Goal: Task Accomplishment & Management: Manage account settings

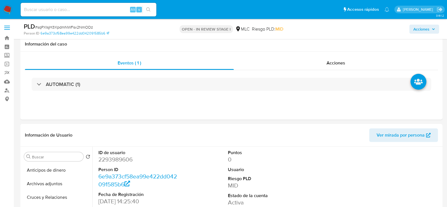
select select "10"
click at [127, 156] on dd "2293989606" at bounding box center [138, 160] width 81 height 8
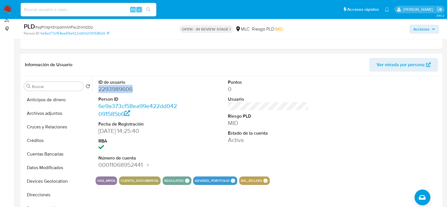
drag, startPoint x: 0, startPoint y: 0, endPoint x: 127, endPoint y: 89, distance: 155.2
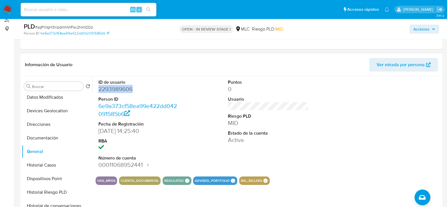
click at [116, 91] on dd "2293989606" at bounding box center [138, 89] width 81 height 8
click at [57, 165] on button "Historial Casos" at bounding box center [55, 165] width 66 height 14
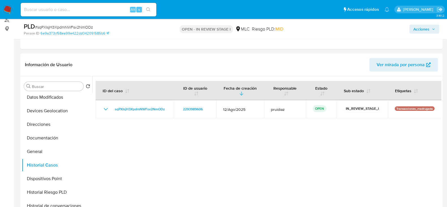
click at [58, 28] on span "# sqPXIsjH3XpdmNWFsv2NmODz" at bounding box center [64, 27] width 58 height 6
copy span "sqPXIsjH3XpdmNWFsv2NmODz"
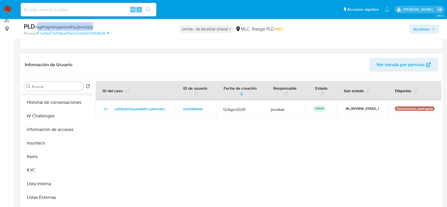
scroll to position [212, 0]
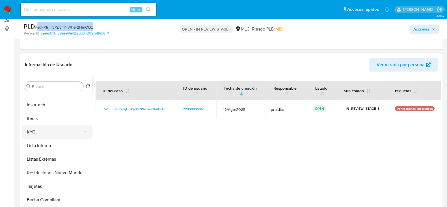
click at [48, 130] on button "KYC" at bounding box center [55, 132] width 66 height 14
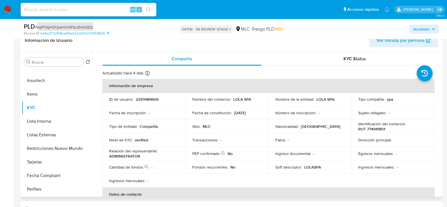
scroll to position [106, 0]
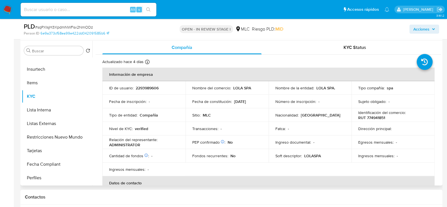
click at [374, 117] on p "RUT 774941851" at bounding box center [371, 117] width 27 height 5
click at [374, 116] on p "RUT 774941851" at bounding box center [371, 117] width 27 height 5
copy p "774941851"
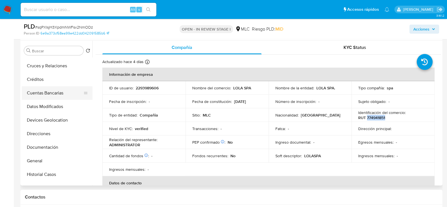
scroll to position [0, 0]
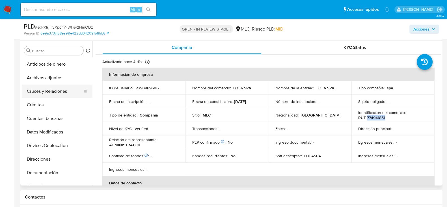
click at [45, 94] on button "Cruces y Relaciones" at bounding box center [55, 92] width 66 height 14
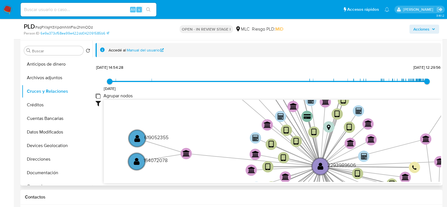
click at [99, 95] on group_nodes "Agrupar nodos" at bounding box center [98, 96] width 5 height 5
checkbox group_nodes "true"
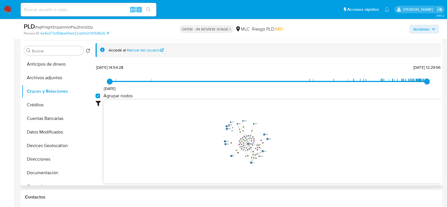
drag, startPoint x: 259, startPoint y: 122, endPoint x: 274, endPoint y: 131, distance: 17.7
click at [274, 131] on icon "device-685c6fd0ede0e5cf5eda9bea  user-2293989606  2293989606 device-685d3a493…" at bounding box center [272, 141] width 337 height 82
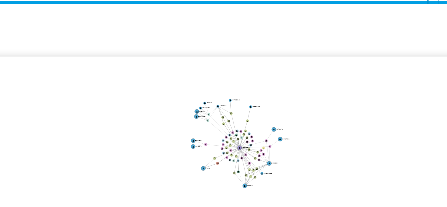
scroll to position [106, 0]
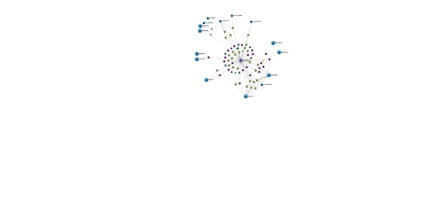
drag, startPoint x: 259, startPoint y: 122, endPoint x: 258, endPoint y: 138, distance: 16.5
click at [258, 138] on icon "device-685c6fd0ede0e5cf5eda9bea  user-2293989606  2293989606 device-685d3a493…" at bounding box center [272, 120] width 337 height 82
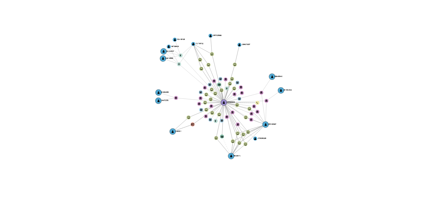
drag, startPoint x: 258, startPoint y: 138, endPoint x: 260, endPoint y: 143, distance: 4.7
click at [260, 143] on icon "device-685c6fd0ede0e5cf5eda9bea  user-2293989606  2293989606 device-685d3a493…" at bounding box center [272, 120] width 337 height 82
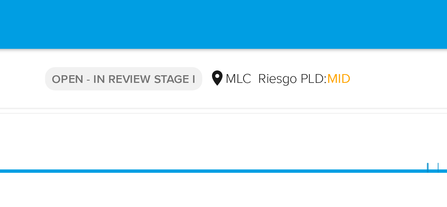
scroll to position [0, 0]
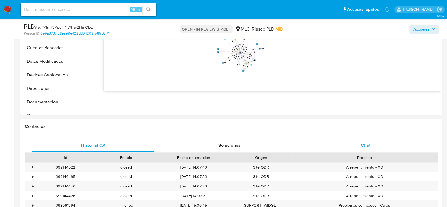
click at [367, 145] on span "Chat" at bounding box center [366, 145] width 10 height 7
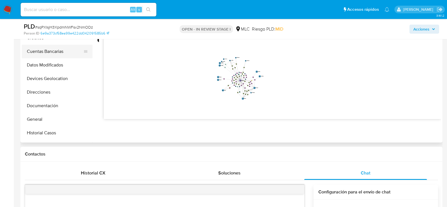
scroll to position [35, 0]
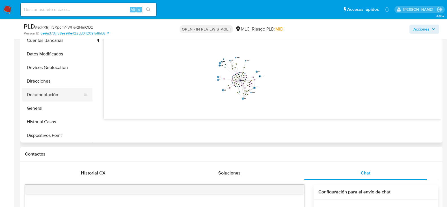
click at [49, 95] on button "Documentación" at bounding box center [55, 95] width 66 height 14
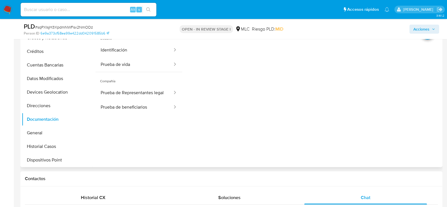
scroll to position [114, 0]
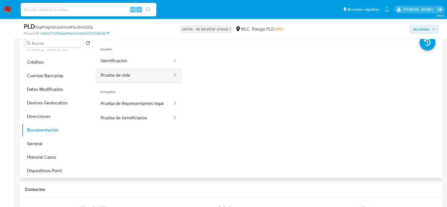
click at [127, 78] on button "Prueba de vida" at bounding box center [134, 75] width 77 height 14
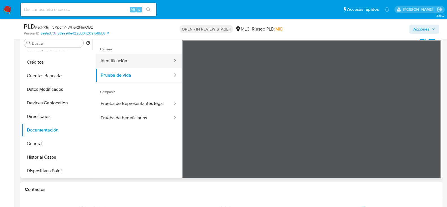
click at [130, 61] on button "Identificación" at bounding box center [134, 61] width 77 height 14
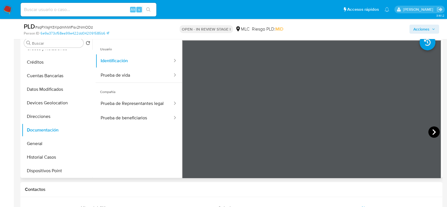
click at [434, 133] on icon at bounding box center [433, 131] width 11 height 11
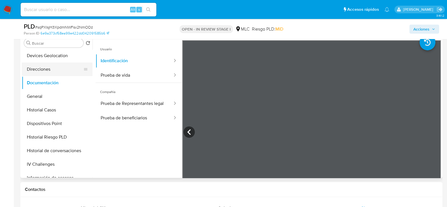
scroll to position [177, 0]
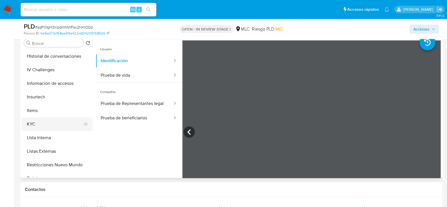
click at [32, 122] on button "KYC" at bounding box center [55, 124] width 66 height 14
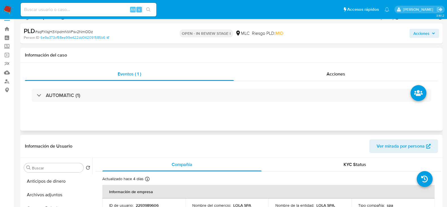
scroll to position [0, 0]
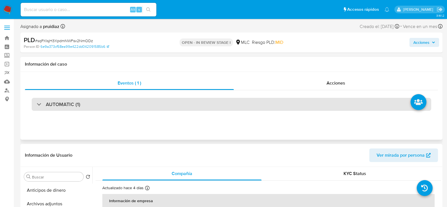
click at [61, 105] on h3 "AUTOMATIC (1)" at bounding box center [63, 104] width 34 height 6
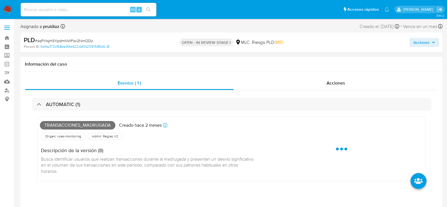
click at [59, 123] on span "Transacciones_madrugada" at bounding box center [77, 125] width 75 height 8
copy span "Transacciones_madrugada"
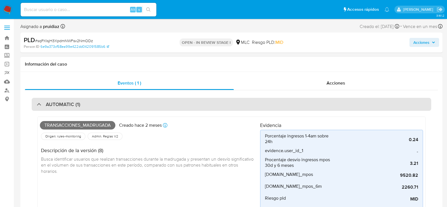
click at [66, 99] on div "AUTOMATIC (1)" at bounding box center [232, 104] width 400 height 13
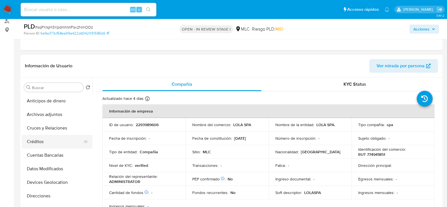
scroll to position [70, 0]
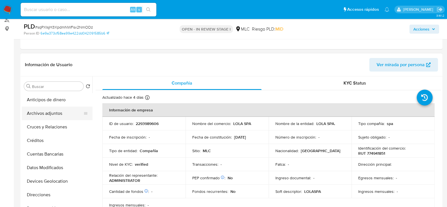
click at [42, 115] on button "Archivos adjuntos" at bounding box center [55, 114] width 66 height 14
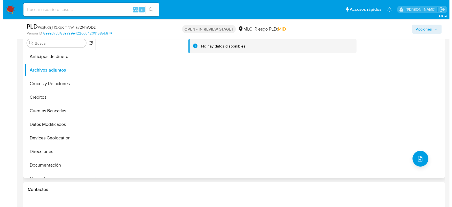
scroll to position [141, 0]
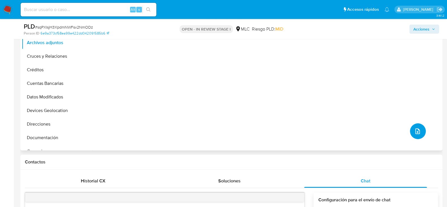
click at [418, 136] on button "upload-file" at bounding box center [418, 131] width 16 height 16
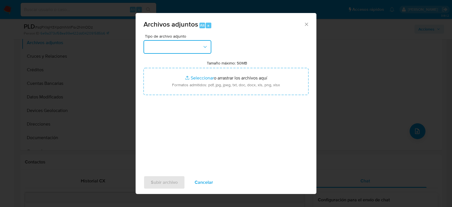
click at [191, 50] on button "button" at bounding box center [178, 47] width 68 height 14
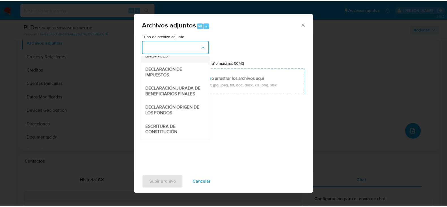
scroll to position [94, 0]
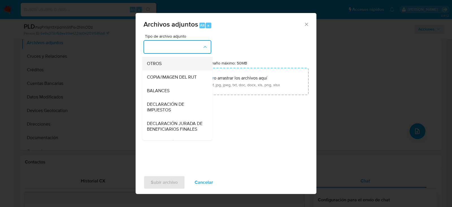
click at [161, 66] on span "OTROS" at bounding box center [154, 64] width 15 height 6
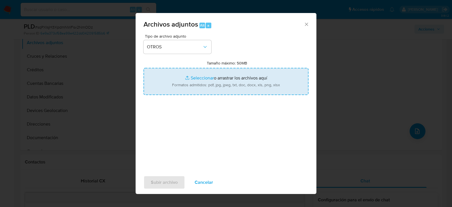
click at [248, 89] on input "Tamaño máximo: 50MB Seleccionar archivos" at bounding box center [226, 81] width 165 height 27
type input "C:\fakepath\2293989606 - 06_10_2025.xlsx"
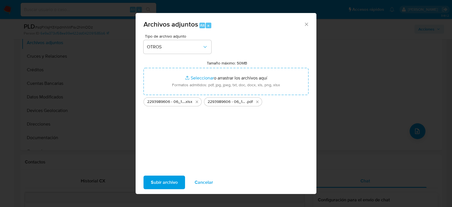
click at [154, 182] on span "Subir archivo" at bounding box center [164, 182] width 27 height 12
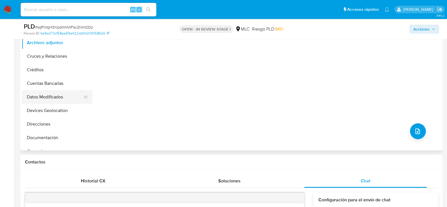
click at [46, 91] on button "Datos Modificados" at bounding box center [55, 97] width 66 height 14
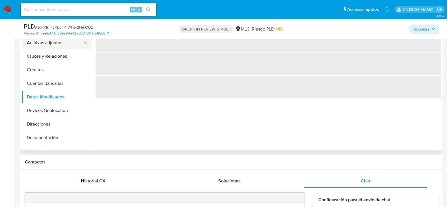
click at [58, 45] on button "Archivos adjuntos" at bounding box center [55, 43] width 66 height 14
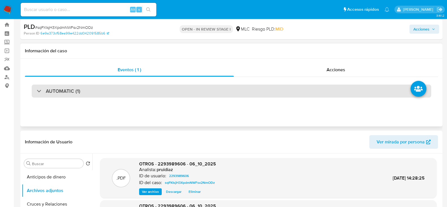
scroll to position [0, 0]
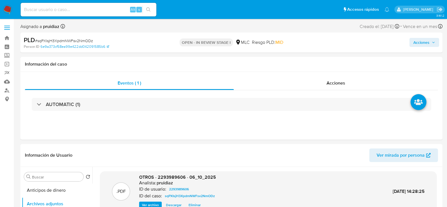
drag, startPoint x: 430, startPoint y: 47, endPoint x: 413, endPoint y: 48, distance: 16.7
click at [430, 47] on button "Acciones" at bounding box center [424, 42] width 30 height 9
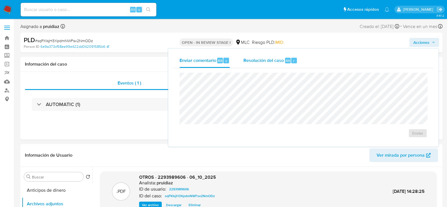
click at [273, 58] on span "Resolución del caso" at bounding box center [263, 60] width 40 height 7
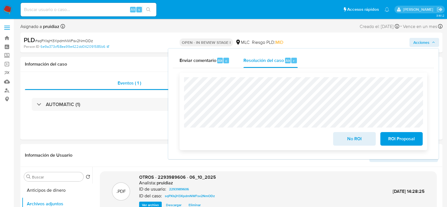
click at [354, 140] on span "No ROI" at bounding box center [354, 139] width 28 height 12
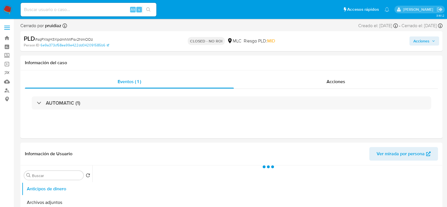
select select "10"
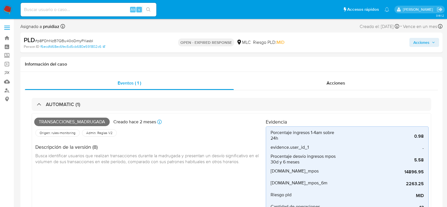
select select "10"
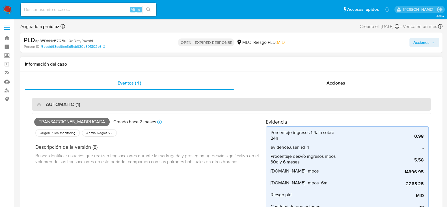
click at [90, 100] on div "AUTOMATIC (1)" at bounding box center [232, 104] width 400 height 13
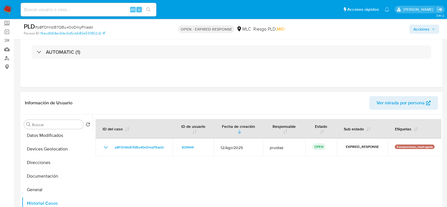
scroll to position [70, 0]
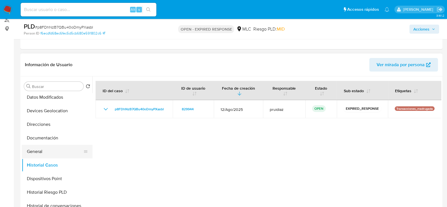
click at [42, 151] on button "General" at bounding box center [55, 152] width 66 height 14
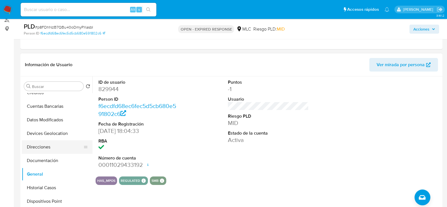
scroll to position [0, 0]
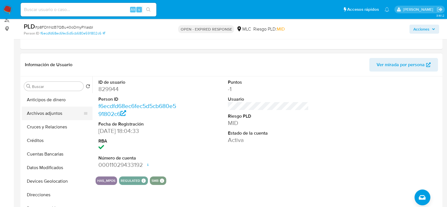
click at [45, 113] on button "Archivos adjuntos" at bounding box center [55, 114] width 66 height 14
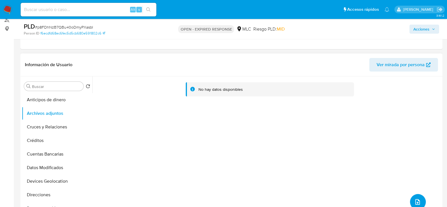
click at [411, 198] on button "upload-file" at bounding box center [418, 202] width 16 height 16
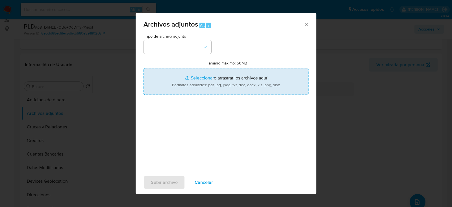
click at [223, 83] on input "Tamaño máximo: 50MB Seleccionar archivos" at bounding box center [226, 81] width 165 height 27
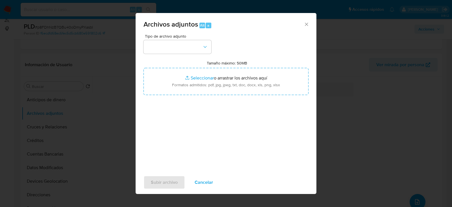
click at [308, 26] on icon "Cerrar" at bounding box center [307, 24] width 6 height 6
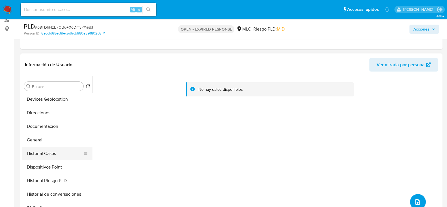
scroll to position [106, 0]
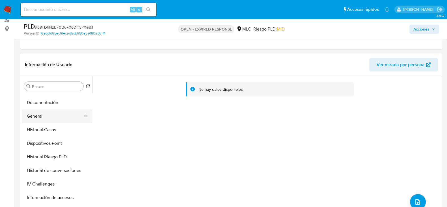
click at [48, 114] on button "General" at bounding box center [55, 116] width 66 height 14
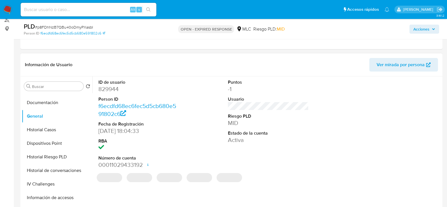
click at [113, 88] on dd "829944" at bounding box center [138, 89] width 81 height 8
copy dd "829944"
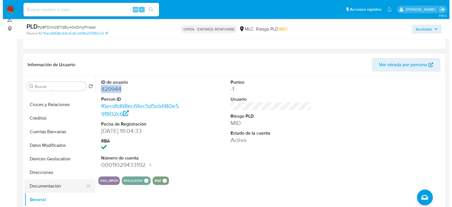
scroll to position [0, 0]
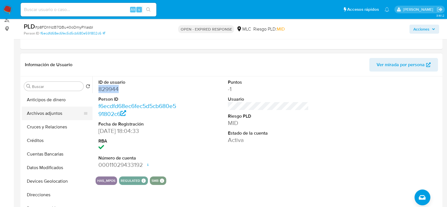
click at [45, 115] on button "Archivos adjuntos" at bounding box center [55, 114] width 66 height 14
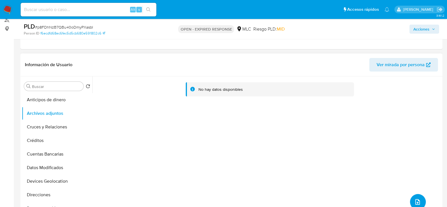
click at [411, 197] on button "upload-file" at bounding box center [418, 202] width 16 height 16
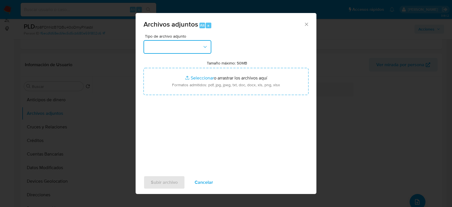
click at [180, 49] on button "button" at bounding box center [178, 47] width 68 height 14
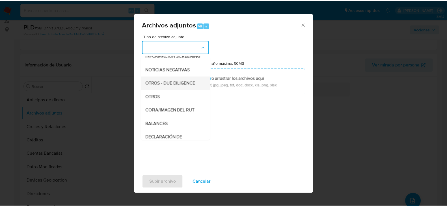
scroll to position [58, 0]
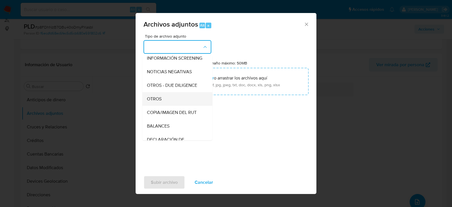
click at [150, 102] on span "OTROS" at bounding box center [154, 99] width 15 height 6
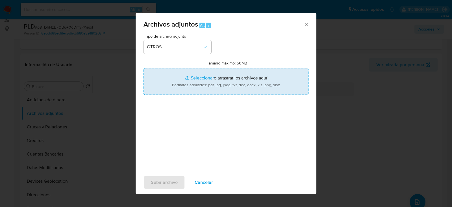
click at [201, 85] on input "Tamaño máximo: 50MB Seleccionar archivos" at bounding box center [226, 81] width 165 height 27
type input "C:\fakepath\829944 - 06_10_2025.xlsx"
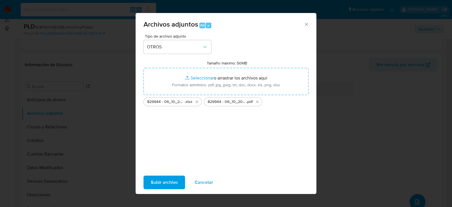
click at [170, 190] on div "Subir archivo Cancelar" at bounding box center [226, 182] width 181 height 21
click at [173, 182] on span "Subir archivo" at bounding box center [164, 182] width 27 height 12
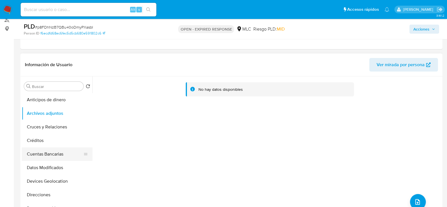
click at [49, 155] on button "Cuentas Bancarias" at bounding box center [55, 154] width 66 height 14
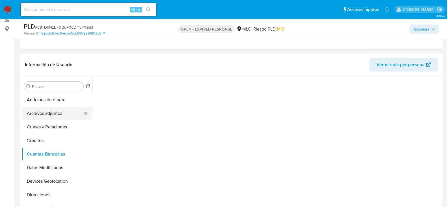
click at [60, 113] on button "Archivos adjuntos" at bounding box center [55, 114] width 66 height 14
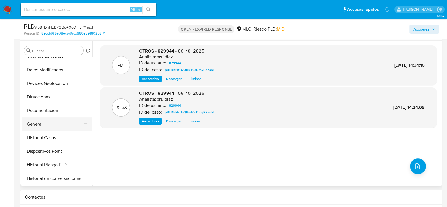
scroll to position [70, 0]
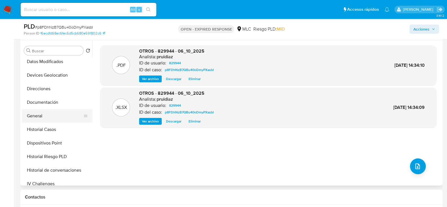
click at [35, 119] on button "General" at bounding box center [55, 116] width 66 height 14
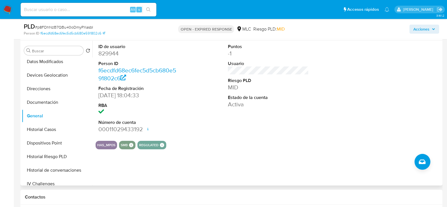
scroll to position [0, 0]
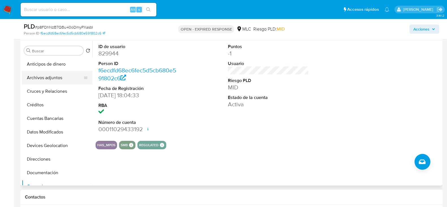
click at [56, 83] on button "Archivos adjuntos" at bounding box center [55, 78] width 66 height 14
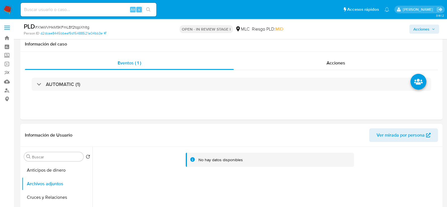
select select "10"
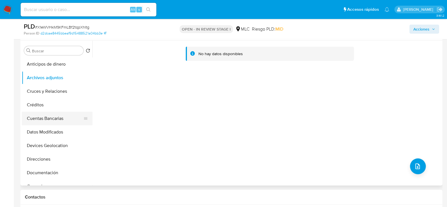
scroll to position [106, 0]
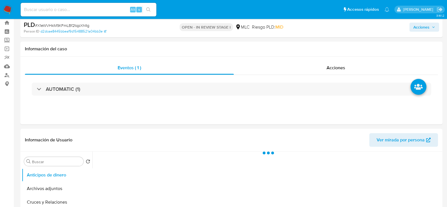
select select "10"
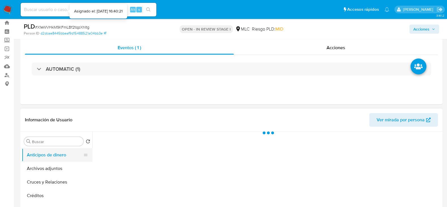
scroll to position [70, 0]
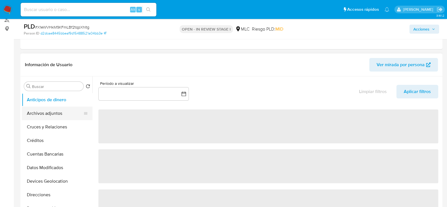
click at [49, 113] on button "Archivos adjuntos" at bounding box center [55, 114] width 66 height 14
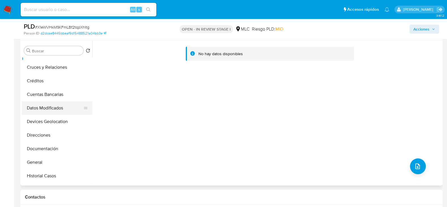
scroll to position [35, 0]
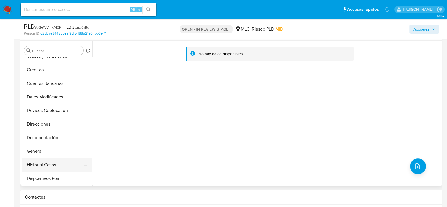
click at [32, 160] on button "Historial Casos" at bounding box center [55, 165] width 66 height 14
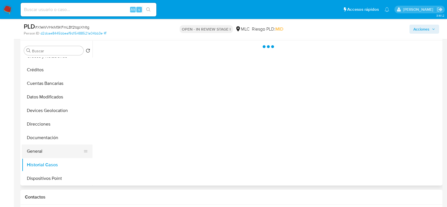
click at [34, 155] on button "General" at bounding box center [55, 151] width 66 height 14
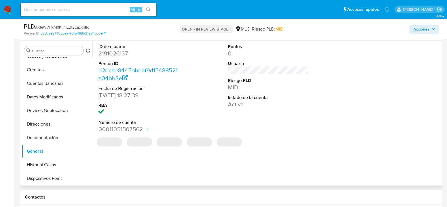
click at [118, 55] on dd "2191026137" at bounding box center [138, 53] width 81 height 8
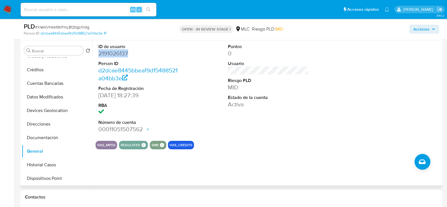
copy dd "2191026137"
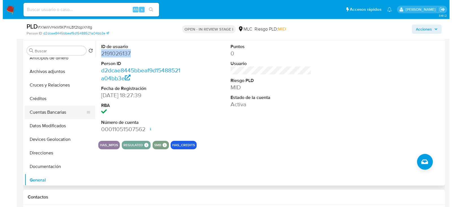
scroll to position [0, 0]
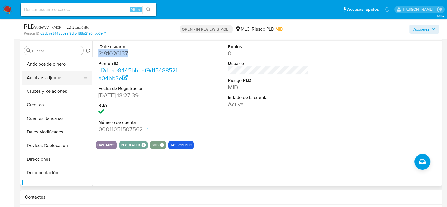
click at [55, 77] on button "Archivos adjuntos" at bounding box center [55, 78] width 66 height 14
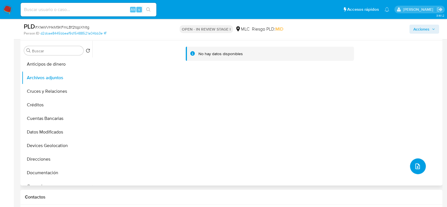
click at [420, 165] on button "upload-file" at bounding box center [418, 166] width 16 height 16
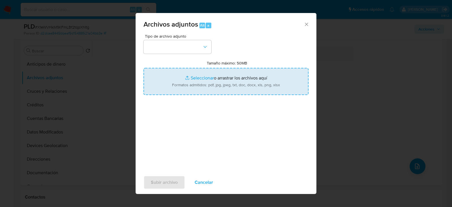
click at [206, 80] on input "Tamaño máximo: 50MB Seleccionar archivos" at bounding box center [226, 81] width 165 height 27
type input "C:\fakepath\2191026137 - 03_10_2025.xlsx"
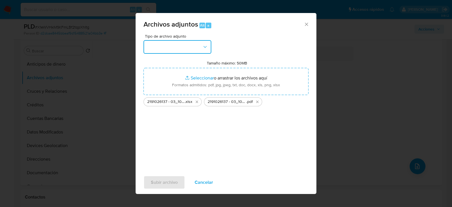
click at [182, 42] on button "button" at bounding box center [178, 47] width 68 height 14
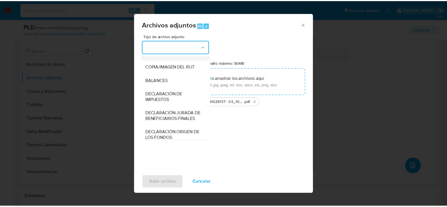
scroll to position [94, 0]
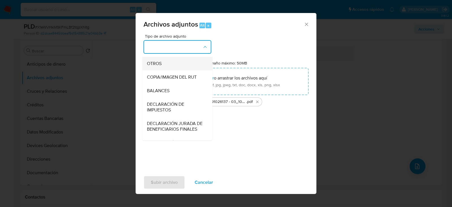
click at [154, 66] on span "OTROS" at bounding box center [154, 64] width 15 height 6
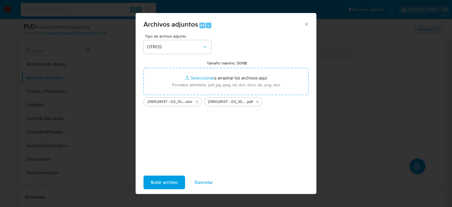
click at [170, 182] on span "Subir archivo" at bounding box center [164, 182] width 27 height 12
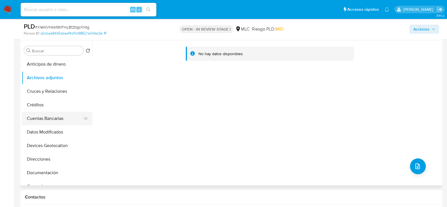
click at [50, 121] on button "Cuentas Bancarias" at bounding box center [55, 119] width 66 height 14
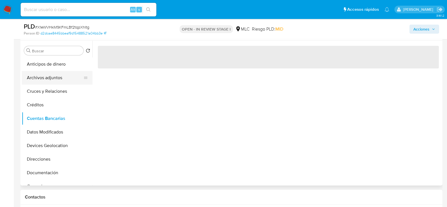
click at [46, 77] on button "Archivos adjuntos" at bounding box center [55, 78] width 66 height 14
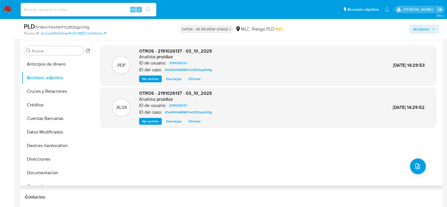
scroll to position [0, 0]
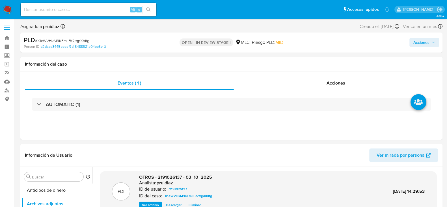
click at [424, 43] on span "Acciones" at bounding box center [421, 42] width 16 height 9
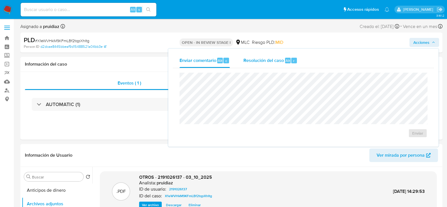
click at [281, 59] on span "Resolución del caso" at bounding box center [263, 60] width 40 height 7
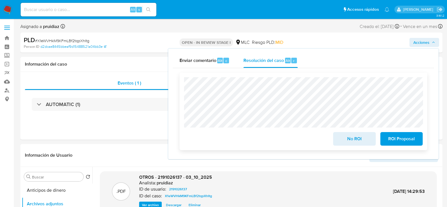
click at [355, 145] on span "No ROI" at bounding box center [354, 139] width 28 height 12
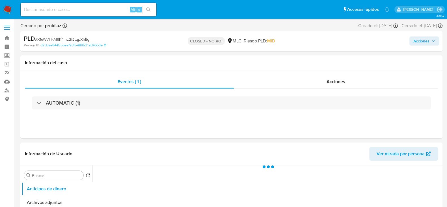
select select "10"
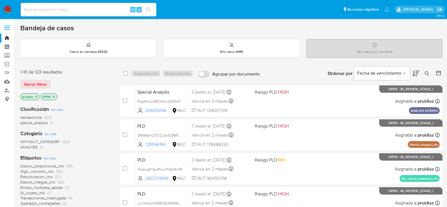
drag, startPoint x: 4, startPoint y: 7, endPoint x: 7, endPoint y: 8, distance: 3.4
click at [4, 7] on img at bounding box center [8, 10] width 10 height 10
click at [417, 69] on button at bounding box center [416, 74] width 7 height 18
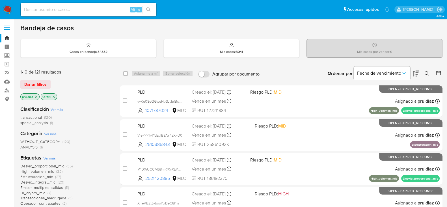
drag, startPoint x: 426, startPoint y: 70, endPoint x: 418, endPoint y: 79, distance: 11.5
click at [426, 70] on button at bounding box center [427, 73] width 9 height 7
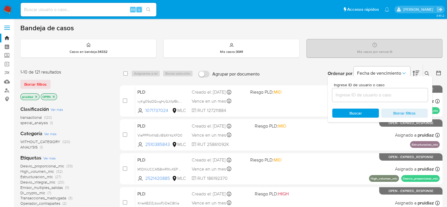
click at [375, 98] on input at bounding box center [380, 94] width 96 height 7
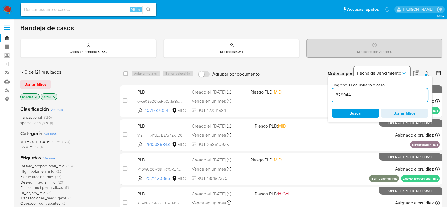
type input "829944"
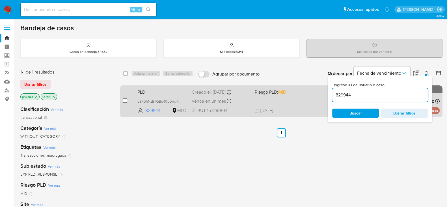
click at [126, 99] on input "checkbox" at bounding box center [125, 100] width 5 height 5
checkbox input "true"
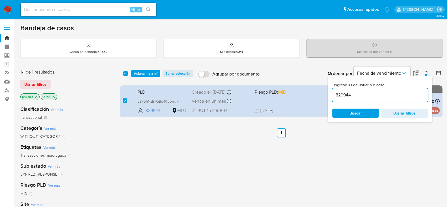
click at [153, 66] on div "select-all-cases-checkbox Asignarme a mí Borrar selección Agrupar por documento…" at bounding box center [281, 74] width 323 height 18
click at [151, 74] on span "Asignarme a mí" at bounding box center [145, 74] width 23 height 6
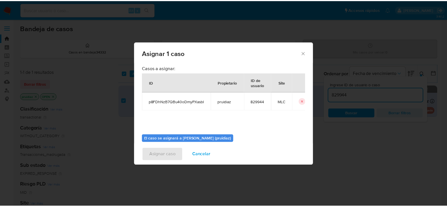
scroll to position [29, 0]
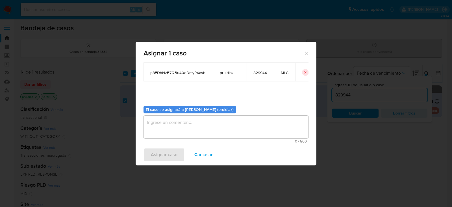
click at [206, 126] on textarea "assign-modal" at bounding box center [226, 127] width 165 height 23
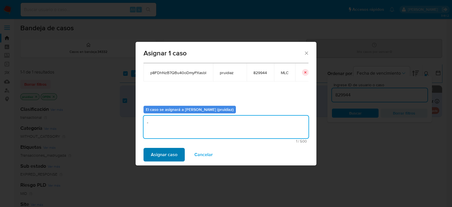
type textarea "-"
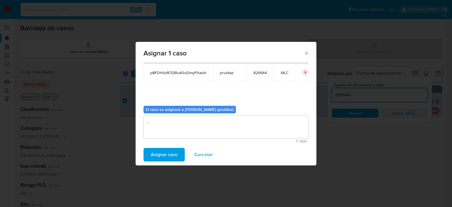
click at [156, 157] on span "Asignar caso" at bounding box center [164, 154] width 27 height 12
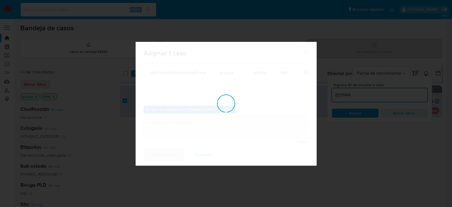
checkbox input "false"
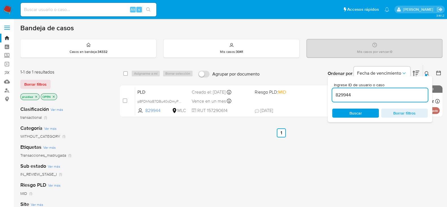
click at [9, 8] on img at bounding box center [8, 10] width 10 height 10
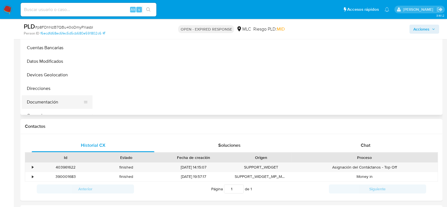
select select "10"
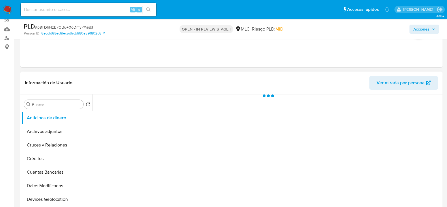
scroll to position [106, 0]
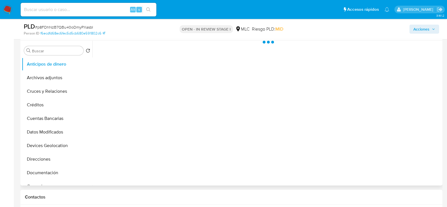
select select "10"
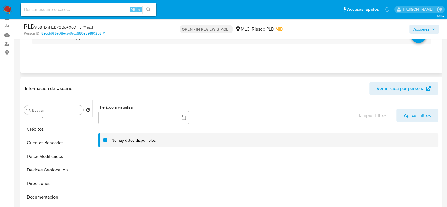
scroll to position [0, 0]
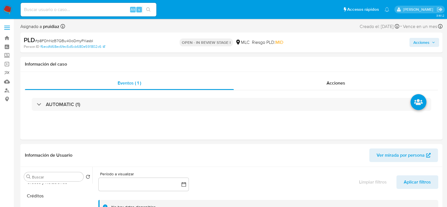
click at [420, 45] on span "Acciones" at bounding box center [421, 42] width 16 height 9
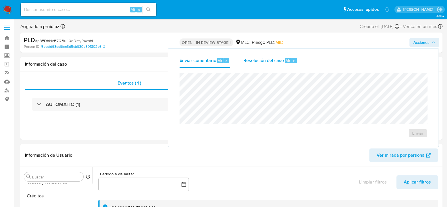
click at [283, 66] on div "Resolución del caso Alt r" at bounding box center [270, 60] width 54 height 15
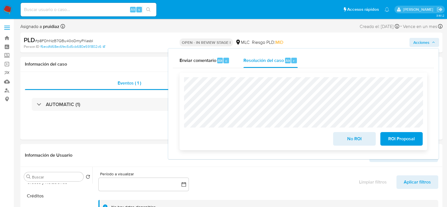
click at [398, 141] on span "ROI Proposal" at bounding box center [402, 139] width 28 height 12
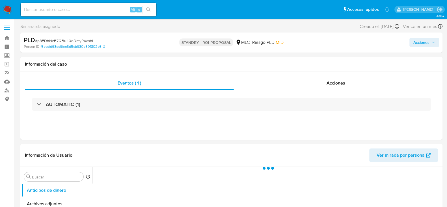
select select "10"
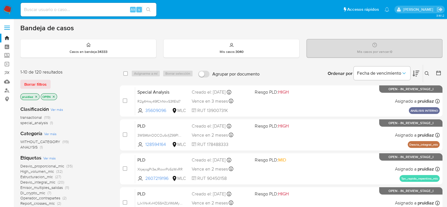
click at [414, 69] on button at bounding box center [416, 74] width 7 height 18
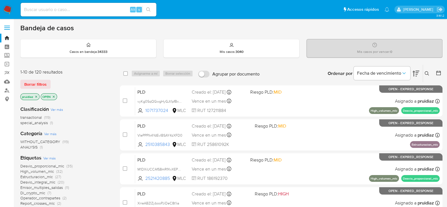
click at [5, 8] on img at bounding box center [8, 10] width 10 height 10
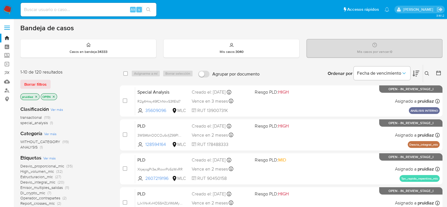
click at [416, 71] on icon at bounding box center [416, 74] width 7 height 6
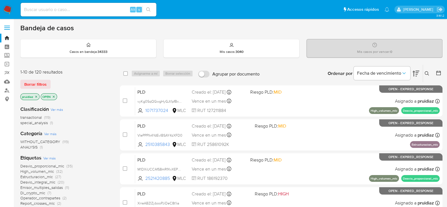
drag, startPoint x: 36, startPoint y: 84, endPoint x: 59, endPoint y: 87, distance: 23.4
click at [36, 84] on span "Borrar filtros" at bounding box center [35, 84] width 22 height 8
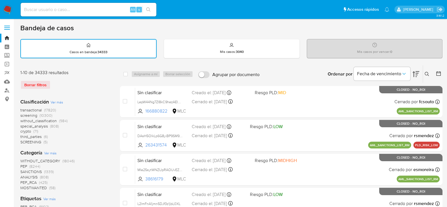
click at [439, 73] on icon at bounding box center [439, 74] width 6 height 6
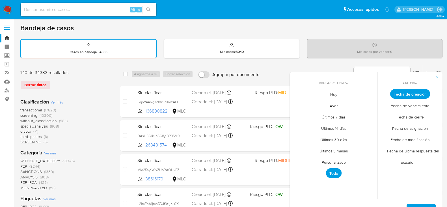
click at [334, 160] on span "Personalizado" at bounding box center [334, 162] width 36 height 12
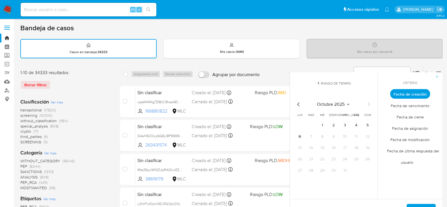
click at [297, 105] on icon "Mes anterior" at bounding box center [298, 104] width 7 height 7
click at [346, 127] on button "1" at bounding box center [344, 125] width 9 height 9
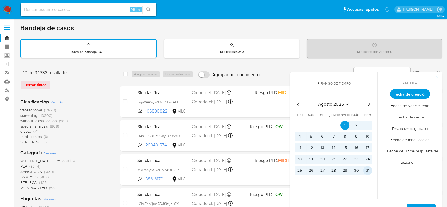
click at [369, 170] on button "31" at bounding box center [367, 170] width 9 height 9
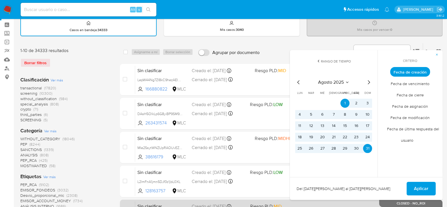
scroll to position [70, 0]
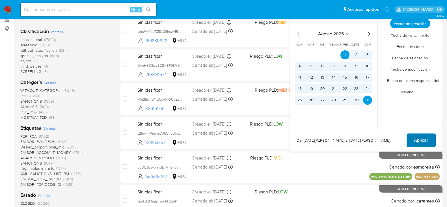
click at [423, 142] on span "Aplicar" at bounding box center [421, 140] width 14 height 12
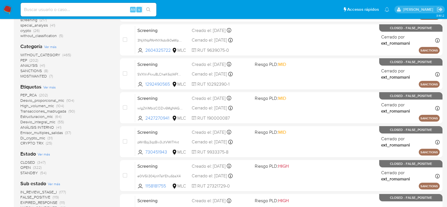
scroll to position [106, 0]
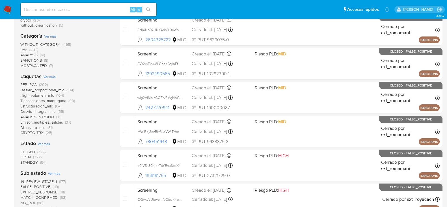
click at [26, 157] on span "OPEN" at bounding box center [25, 157] width 10 height 6
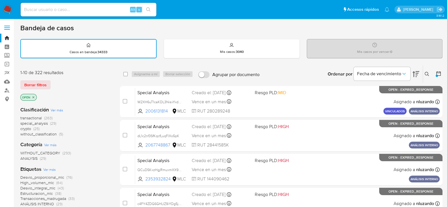
click at [441, 72] on icon at bounding box center [439, 74] width 6 height 6
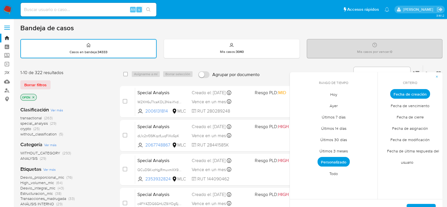
click at [338, 160] on span "Personalizado" at bounding box center [334, 162] width 32 height 10
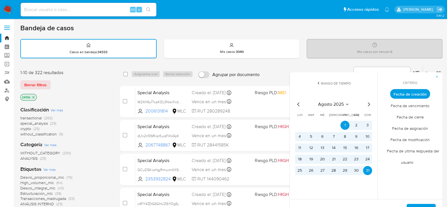
click at [295, 104] on icon "Mes anterior" at bounding box center [298, 104] width 7 height 7
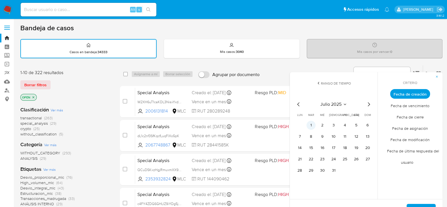
click at [314, 122] on button "1" at bounding box center [311, 125] width 9 height 9
click at [328, 173] on tr "28 29 30 31" at bounding box center [333, 170] width 77 height 9
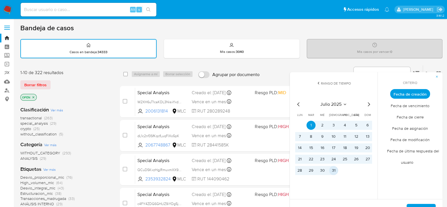
click at [335, 170] on button "31" at bounding box center [333, 170] width 9 height 9
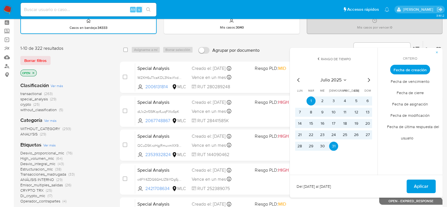
scroll to position [35, 0]
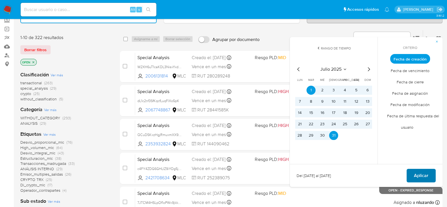
click at [422, 172] on span "Aplicar" at bounding box center [421, 175] width 14 height 12
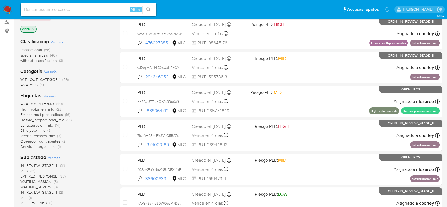
scroll to position [35, 0]
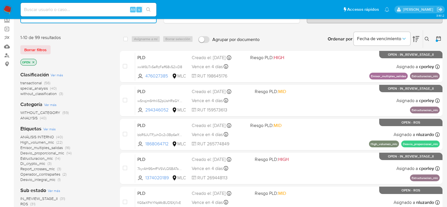
click at [34, 61] on icon "close-filter" at bounding box center [34, 62] width 2 height 2
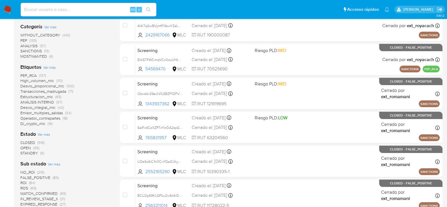
scroll to position [141, 0]
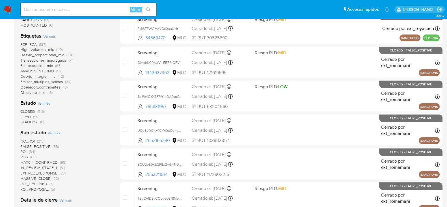
click at [31, 121] on span "STANDBY" at bounding box center [29, 122] width 18 height 6
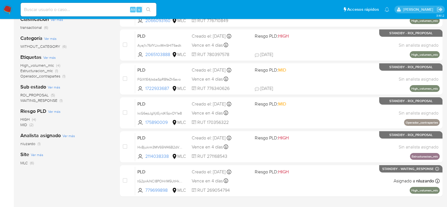
scroll to position [67, 0]
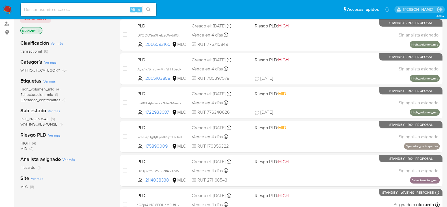
click at [39, 30] on icon "close-filter" at bounding box center [38, 30] width 3 height 3
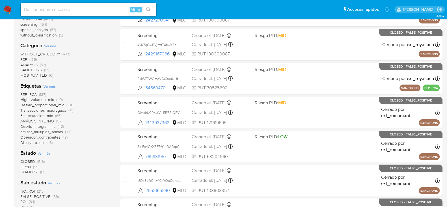
scroll to position [102, 0]
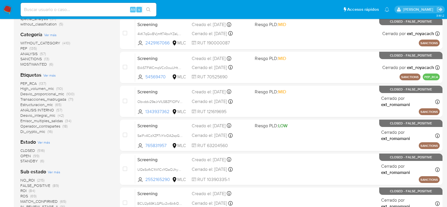
click at [27, 154] on span "OPEN" at bounding box center [25, 156] width 10 height 6
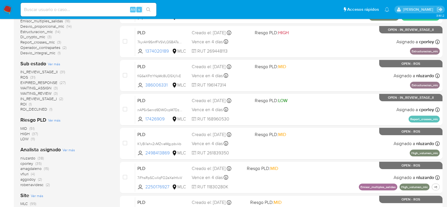
scroll to position [173, 0]
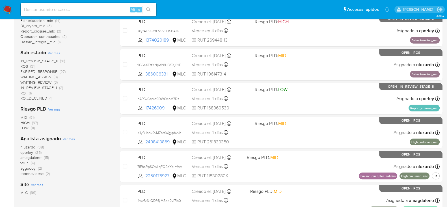
click at [31, 151] on span "cporley" at bounding box center [26, 153] width 13 height 6
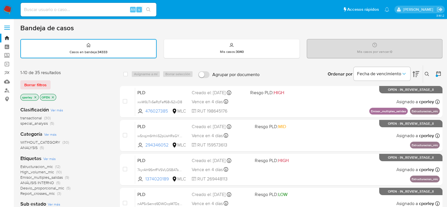
click at [4, 8] on img at bounding box center [8, 10] width 10 height 10
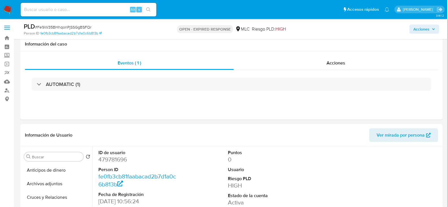
select select "10"
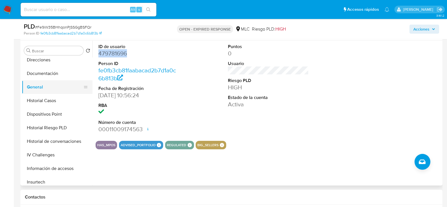
scroll to position [106, 0]
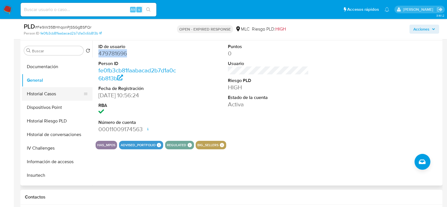
click at [43, 94] on button "Historial Casos" at bounding box center [55, 94] width 66 height 14
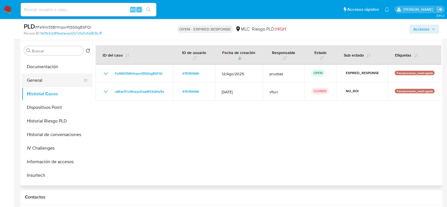
click at [49, 79] on button "General" at bounding box center [55, 81] width 66 height 14
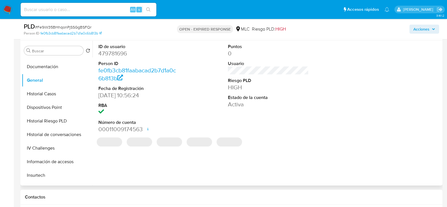
click at [112, 56] on dd "479781696" at bounding box center [138, 53] width 81 height 8
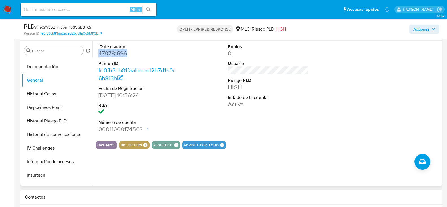
copy dd "479781696"
click at [60, 28] on span "# Fe9iW35BHhqonPjSSGgBSFQr" at bounding box center [63, 27] width 56 height 6
copy span "Fe9iW35BHhqonPjSSGgBSFQr"
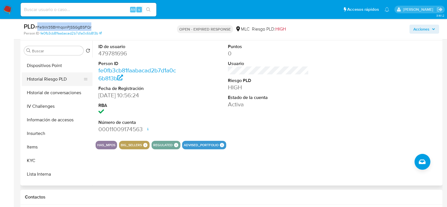
scroll to position [177, 0]
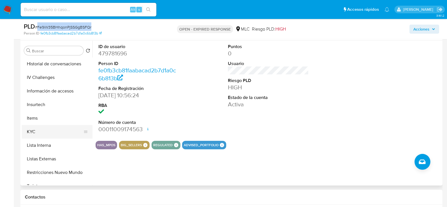
click at [33, 135] on button "KYC" at bounding box center [55, 132] width 66 height 14
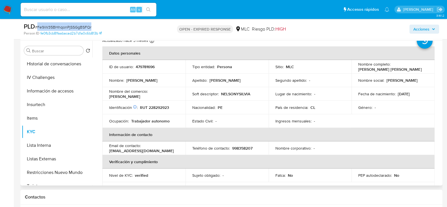
scroll to position [0, 0]
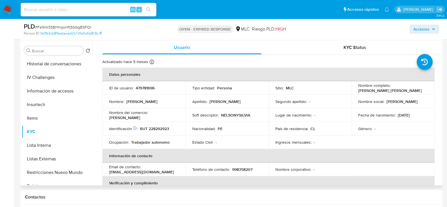
click at [159, 128] on p "RUT 228292923" at bounding box center [154, 128] width 29 height 5
click at [157, 128] on p "RUT 228292923" at bounding box center [154, 128] width 29 height 5
copy p "228292923"
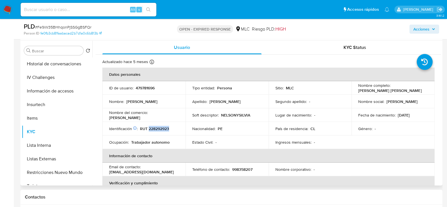
click at [159, 128] on p "RUT 228292923" at bounding box center [154, 128] width 29 height 5
copy p "228292923"
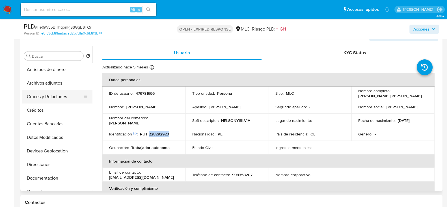
scroll to position [70, 0]
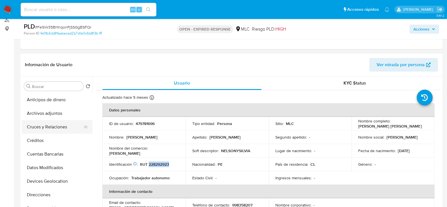
click at [59, 130] on button "Cruces y Relaciones" at bounding box center [55, 127] width 66 height 14
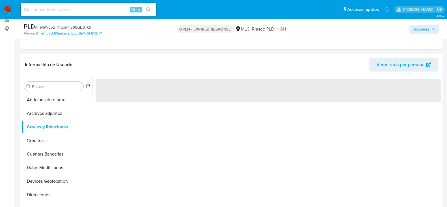
scroll to position [106, 0]
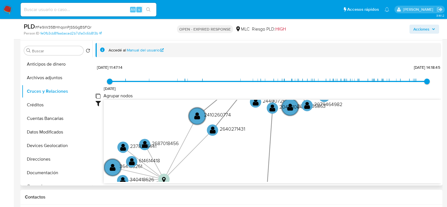
click at [99, 96] on group_nodes "Agrupar nodos" at bounding box center [98, 96] width 5 height 5
checkbox group_nodes "true"
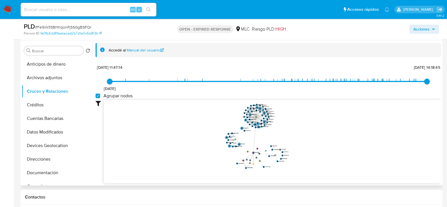
drag, startPoint x: 331, startPoint y: 165, endPoint x: 322, endPoint y: 158, distance: 12.3
click at [322, 158] on icon "device-67db2468601d592c049ca947  user-479781696  479781696 user-2178374758  …" at bounding box center [272, 141] width 337 height 82
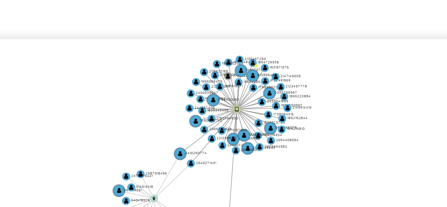
scroll to position [106, 0]
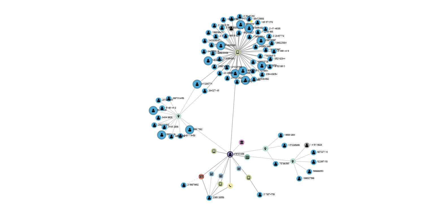
drag, startPoint x: 295, startPoint y: 105, endPoint x: 287, endPoint y: 107, distance: 7.4
click at [287, 107] on icon "device-67db2468601d592c049ca947  user-479781696  479781696 user-2178374758  …" at bounding box center [272, 120] width 337 height 82
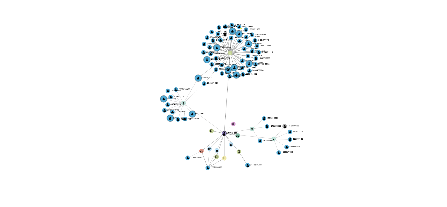
drag, startPoint x: 287, startPoint y: 107, endPoint x: 279, endPoint y: 105, distance: 8.7
click at [279, 105] on icon "device-67db2468601d592c049ca947  user-479781696  479781696 user-2178374758  …" at bounding box center [272, 120] width 337 height 82
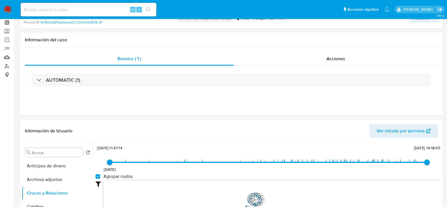
scroll to position [141, 0]
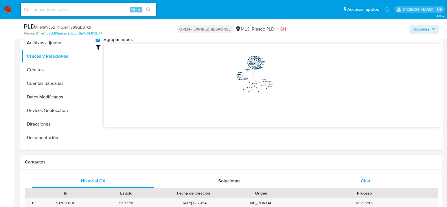
click at [364, 182] on span "Chat" at bounding box center [366, 181] width 10 height 7
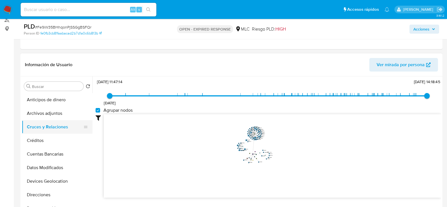
scroll to position [35, 0]
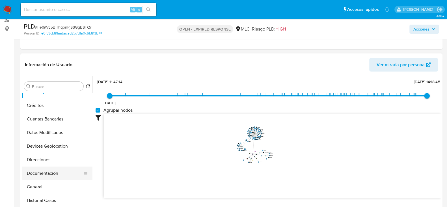
click at [51, 171] on button "Documentación" at bounding box center [55, 174] width 66 height 14
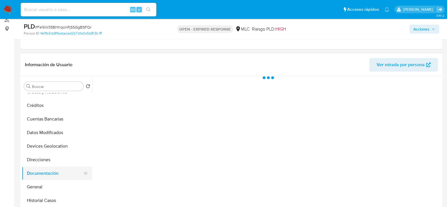
scroll to position [0, 0]
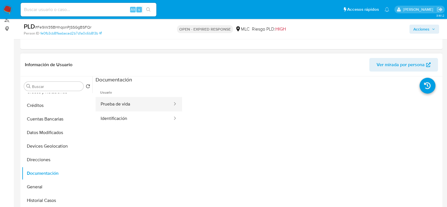
click at [131, 109] on button "Prueba de vida" at bounding box center [134, 104] width 77 height 14
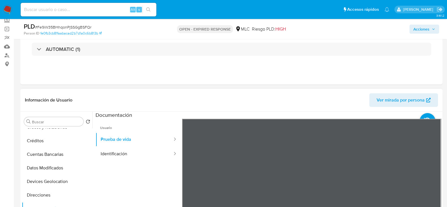
scroll to position [106, 0]
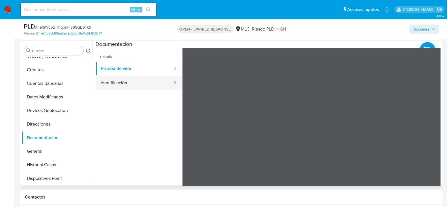
click at [124, 79] on button "Identificación" at bounding box center [134, 83] width 77 height 14
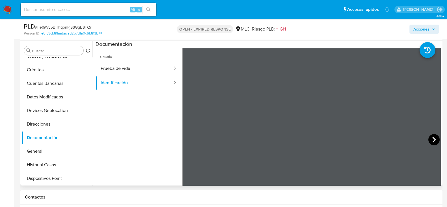
click at [430, 138] on icon at bounding box center [433, 139] width 11 height 11
click at [187, 137] on icon at bounding box center [189, 139] width 11 height 11
click at [428, 136] on icon at bounding box center [433, 139] width 11 height 11
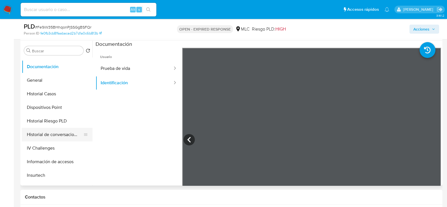
scroll to position [177, 0]
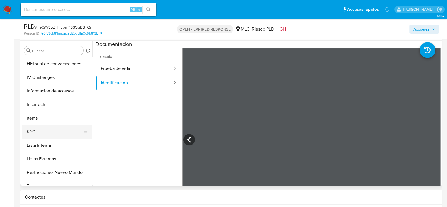
click at [42, 127] on button "KYC" at bounding box center [55, 132] width 66 height 14
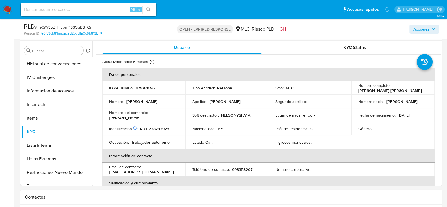
drag, startPoint x: 418, startPoint y: 91, endPoint x: 355, endPoint y: 91, distance: 63.3
click at [355, 91] on td "Nombre completo : Jessica Rosalia Ramirez Samame" at bounding box center [392, 88] width 83 height 14
copy p "Jessica Rosalia Ramirez Samame"
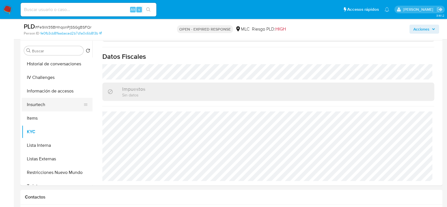
scroll to position [106, 0]
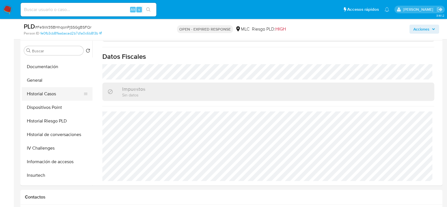
click at [49, 92] on button "Historial Casos" at bounding box center [55, 94] width 66 height 14
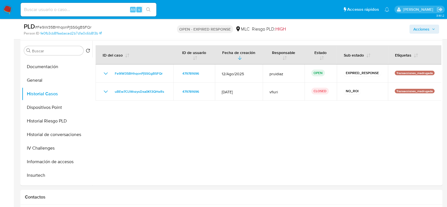
scroll to position [0, 0]
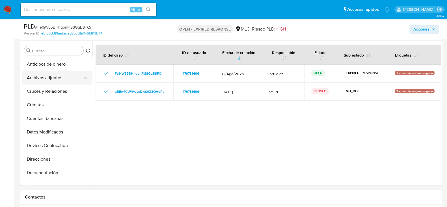
click at [49, 81] on button "Archivos adjuntos" at bounding box center [55, 78] width 66 height 14
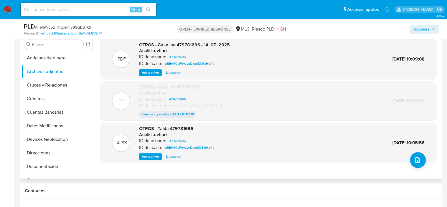
scroll to position [70, 0]
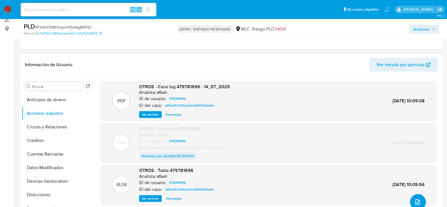
click at [157, 112] on span "Ver archivo" at bounding box center [150, 115] width 17 height 6
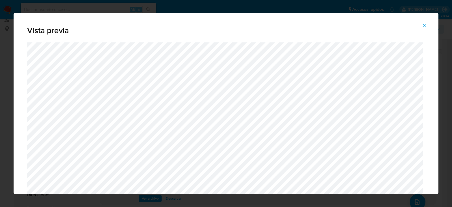
click at [423, 25] on icon "Attachment preview" at bounding box center [424, 25] width 5 height 5
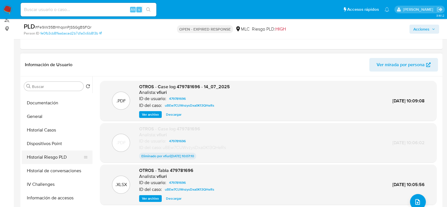
scroll to position [176, 0]
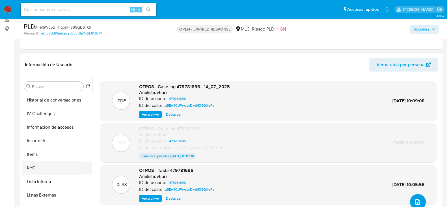
click at [35, 171] on button "KYC" at bounding box center [55, 168] width 66 height 14
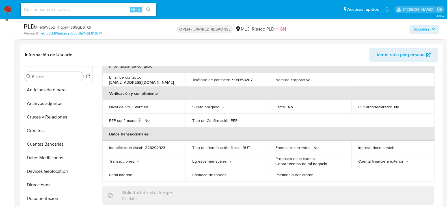
scroll to position [0, 0]
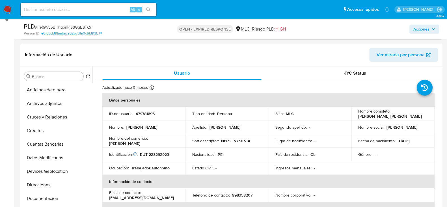
click at [164, 154] on p "RUT 228292923" at bounding box center [154, 154] width 29 height 5
copy p "228292923"
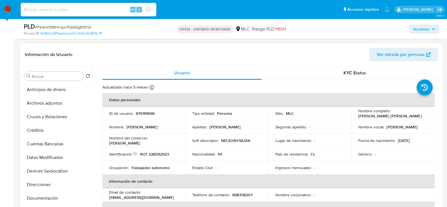
click at [143, 114] on p "479781696" at bounding box center [145, 113] width 19 height 5
copy p "479781696"
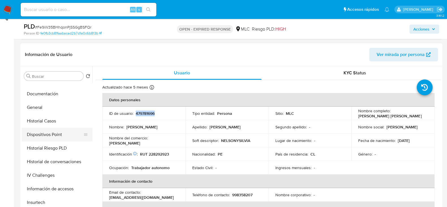
scroll to position [105, 0]
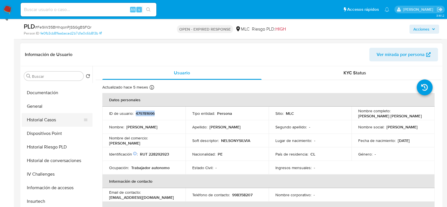
click at [49, 118] on button "Historial Casos" at bounding box center [55, 120] width 66 height 14
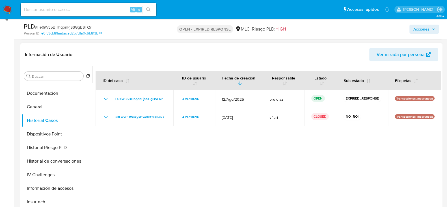
scroll to position [54, 0]
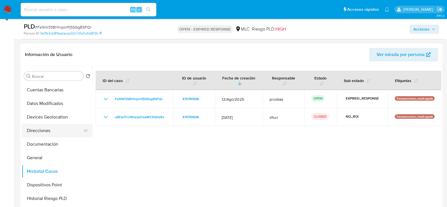
click at [51, 128] on button "Direcciones" at bounding box center [55, 131] width 66 height 14
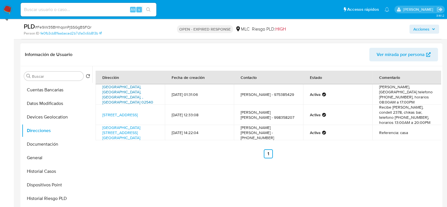
click at [117, 95] on link "Avenida Argentina 02540, Antofagasta, Antofagasta, , Chile 02540" at bounding box center [127, 94] width 51 height 21
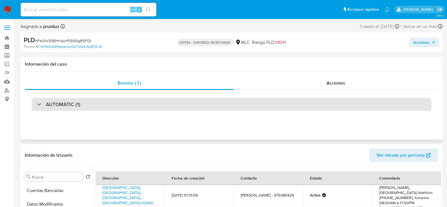
click at [75, 102] on h3 "AUTOMATIC (1)" at bounding box center [63, 104] width 34 height 6
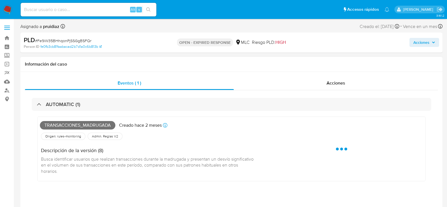
click at [60, 123] on span "Transacciones_madrugada" at bounding box center [77, 125] width 75 height 8
copy span "Transacciones_madrugada"
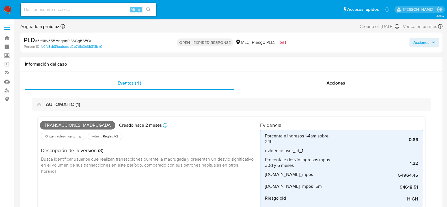
click at [70, 97] on div "AUTOMATIC (1) Transacciones_madrugada Creado hace 2 meses Creado: 12/08/2025 06…" at bounding box center [231, 187] width 413 height 195
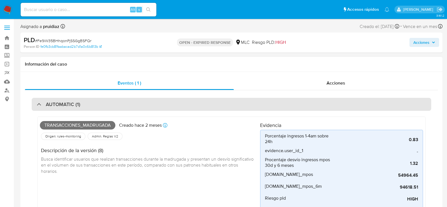
click at [67, 103] on h3 "AUTOMATIC (1)" at bounding box center [63, 104] width 34 height 6
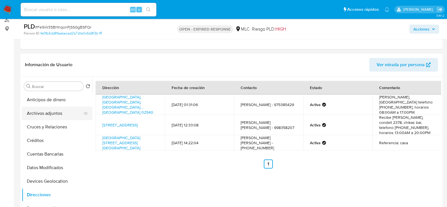
click at [46, 116] on button "Archivos adjuntos" at bounding box center [55, 114] width 66 height 14
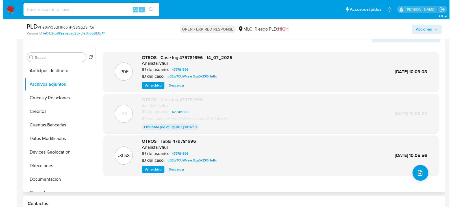
scroll to position [106, 0]
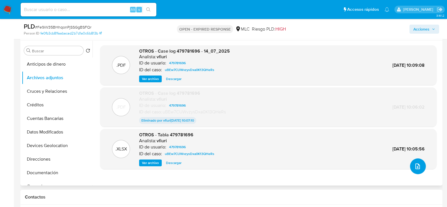
click at [420, 167] on button "upload-file" at bounding box center [418, 166] width 16 height 16
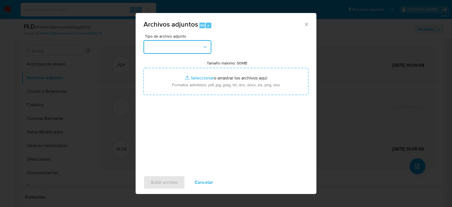
click at [187, 49] on button "button" at bounding box center [178, 47] width 68 height 14
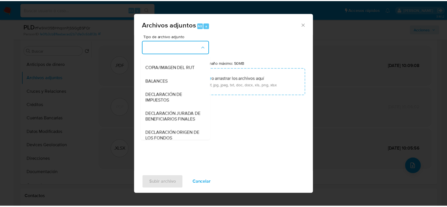
scroll to position [94, 0]
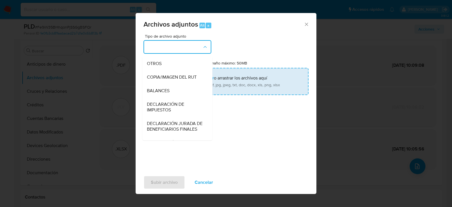
click at [166, 70] on div "OTROS" at bounding box center [176, 64] width 58 height 14
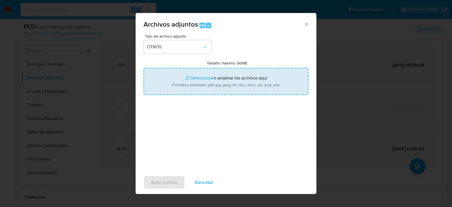
click at [201, 77] on input "Tamaño máximo: 50MB Seleccionar archivos" at bounding box center [226, 81] width 165 height 27
type input "C:\fakepath\479781696 - 06_10_2025.xlsx"
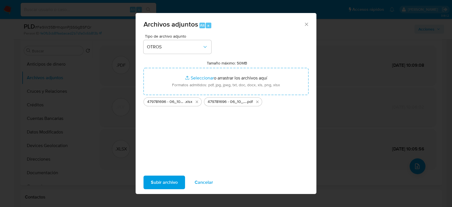
click at [176, 180] on span "Subir archivo" at bounding box center [164, 182] width 27 height 12
click at [308, 23] on icon "Cerrar" at bounding box center [306, 24] width 3 height 3
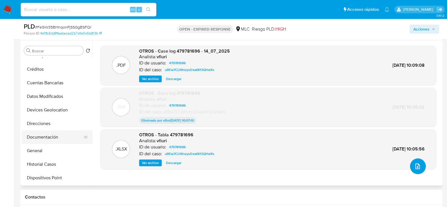
scroll to position [70, 0]
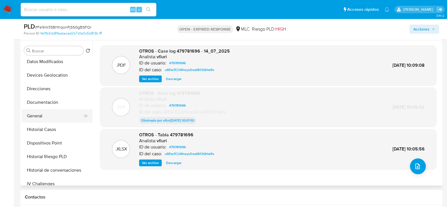
click at [52, 115] on button "General" at bounding box center [55, 116] width 66 height 14
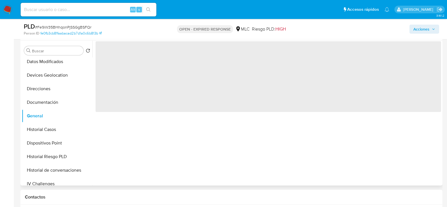
scroll to position [35, 0]
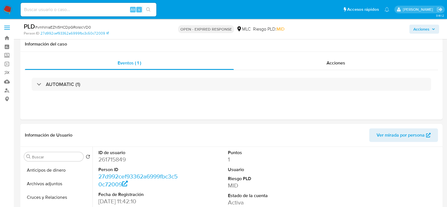
select select "10"
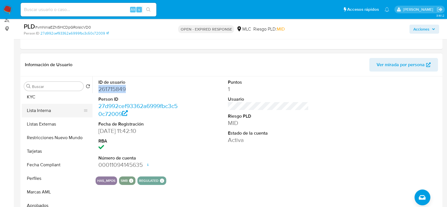
scroll to position [247, 0]
click at [48, 99] on button "KYC" at bounding box center [55, 97] width 66 height 14
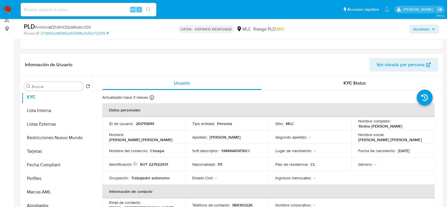
click at [160, 152] on p "Choapa" at bounding box center [157, 150] width 14 height 5
copy p "Choapa"
click at [147, 125] on p "261715849" at bounding box center [145, 123] width 18 height 5
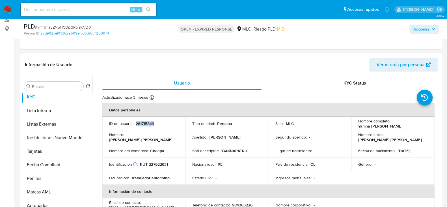
copy p "261715849"
click at [145, 124] on p "261715849" at bounding box center [145, 123] width 18 height 5
copy p "261715849"
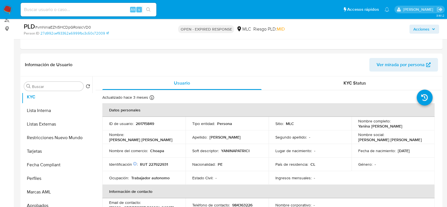
click at [67, 27] on span "# vmNnlaEZN5HCDpGRoIslcVD0" at bounding box center [63, 27] width 56 height 6
copy span "vmNnlaEZN5HCDpGRoIslcVD0"
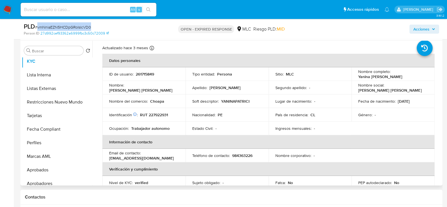
scroll to position [0, 0]
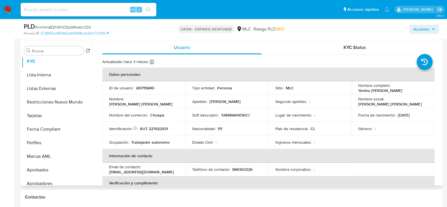
click at [159, 129] on p "RUT 227922931" at bounding box center [154, 128] width 28 height 5
copy p "227922931"
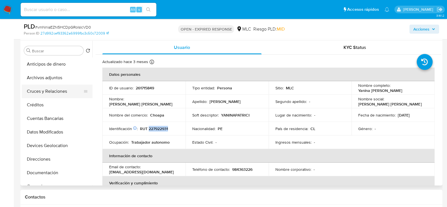
click at [54, 89] on button "Cruces y Relaciones" at bounding box center [55, 92] width 66 height 14
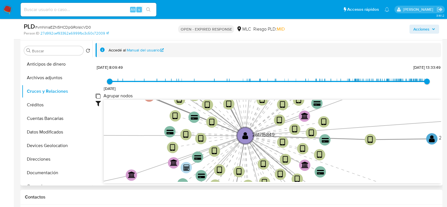
click at [96, 96] on group_nodes "Agrupar nodos" at bounding box center [98, 96] width 5 height 5
checkbox group_nodes "true"
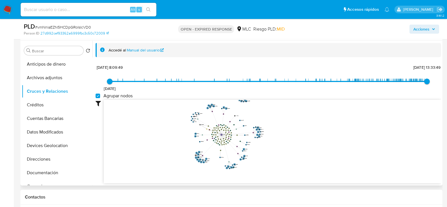
drag, startPoint x: 251, startPoint y: 122, endPoint x: 267, endPoint y: 140, distance: 24.0
click at [267, 140] on icon "device-671bddde7b31dd6063dbc645  user-261715849  261715849 device-64054120088…" at bounding box center [272, 141] width 337 height 82
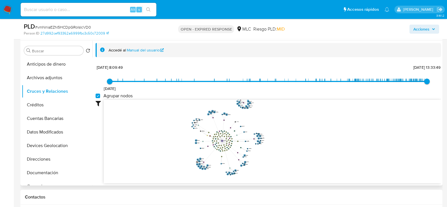
drag, startPoint x: 288, startPoint y: 124, endPoint x: 289, endPoint y: 131, distance: 7.4
click at [289, 131] on icon "device-671bddde7b31dd6063dbc645  user-261715849  261715849 device-64054120088…" at bounding box center [272, 141] width 337 height 82
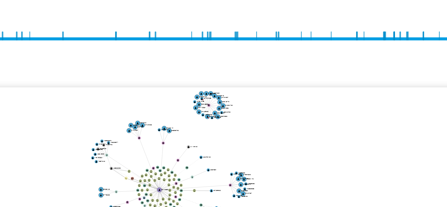
scroll to position [106, 0]
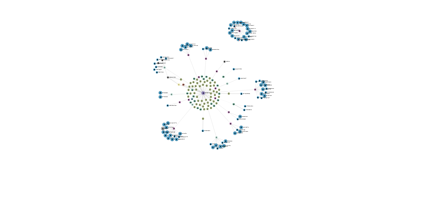
click at [293, 107] on icon "device-671bddde7b31dd6063dbc645  user-261715849  261715849 device-64054120088…" at bounding box center [272, 120] width 337 height 82
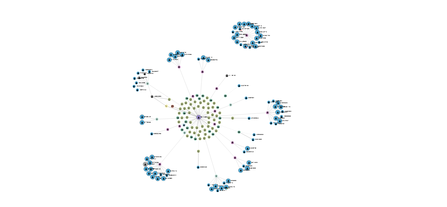
drag, startPoint x: 293, startPoint y: 107, endPoint x: 308, endPoint y: 113, distance: 16.9
click at [308, 113] on icon "device-671bddde7b31dd6063dbc645  user-261715849  261715849 device-64054120088…" at bounding box center [272, 120] width 337 height 82
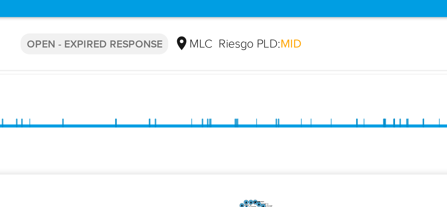
scroll to position [0, 0]
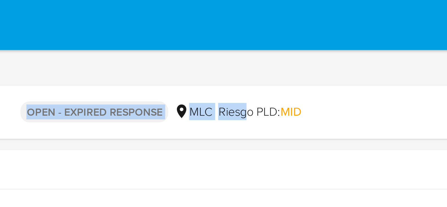
click at [264, 33] on div "Asignado a pruidiaz Asignado el: 12/08/2025 16:40:27 Creado el: 12/08/2025 Crea…" at bounding box center [231, 38] width 422 height 30
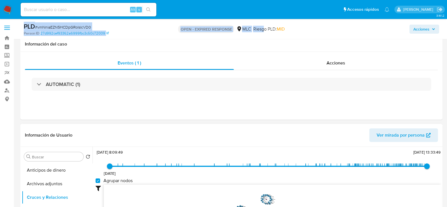
scroll to position [141, 0]
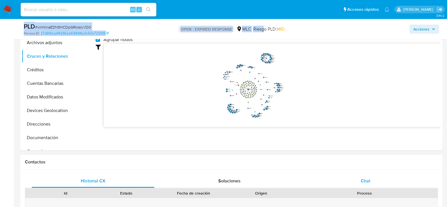
click at [374, 179] on div "Chat" at bounding box center [365, 181] width 123 height 14
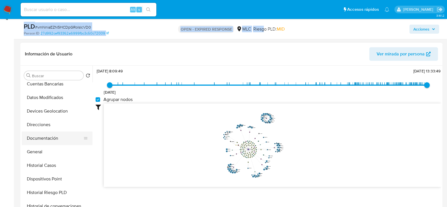
scroll to position [70, 0]
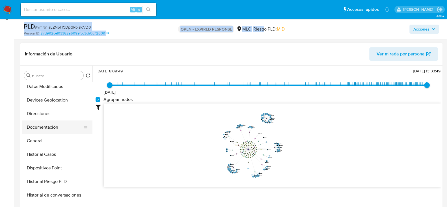
click at [42, 128] on button "Documentación" at bounding box center [55, 127] width 66 height 14
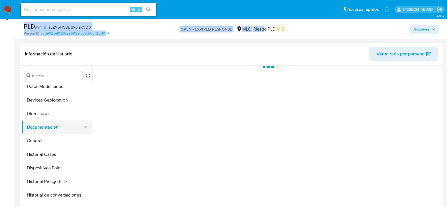
scroll to position [0, 0]
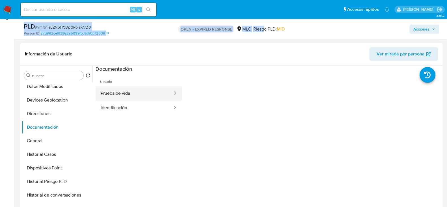
click at [139, 93] on button "Prueba de vida" at bounding box center [134, 93] width 77 height 14
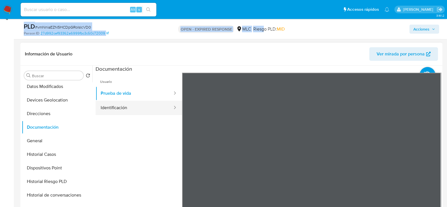
click at [142, 105] on button "Identificación" at bounding box center [134, 108] width 77 height 14
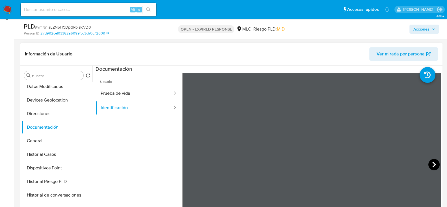
click at [430, 163] on icon at bounding box center [433, 164] width 11 height 11
click at [189, 162] on icon at bounding box center [188, 165] width 3 height 6
click at [153, 98] on button "Prueba de vida" at bounding box center [134, 93] width 77 height 14
click at [277, 64] on div "Información de Usuario Ver mirada por persona Buscar Volver al orden por defect…" at bounding box center [231, 127] width 422 height 168
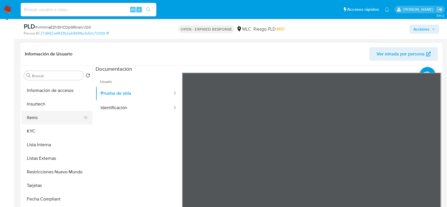
scroll to position [212, 0]
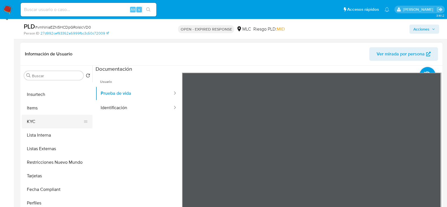
click at [42, 119] on button "KYC" at bounding box center [55, 122] width 66 height 14
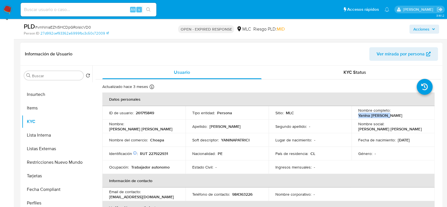
drag, startPoint x: 419, startPoint y: 116, endPoint x: 404, endPoint y: 117, distance: 15.3
click at [358, 115] on div "Nombre completo : Yanina Patricia Sedano Huaman" at bounding box center [393, 113] width 70 height 10
click at [402, 117] on p "Yanina Patricia Sedano Huaman" at bounding box center [380, 115] width 44 height 5
drag, startPoint x: 413, startPoint y: 116, endPoint x: 356, endPoint y: 114, distance: 56.6
click at [356, 114] on td "Nombre completo : Yanina Patricia Sedano Huaman" at bounding box center [392, 113] width 83 height 14
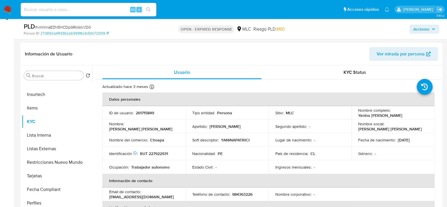
copy p "Yanina Patricia Sedano Huaman"
click at [160, 140] on p "Choapa" at bounding box center [157, 139] width 14 height 5
copy p "Choapa"
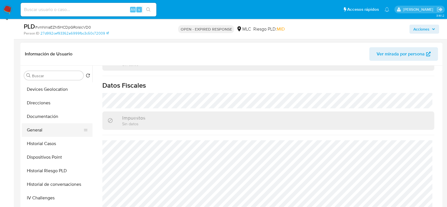
scroll to position [70, 0]
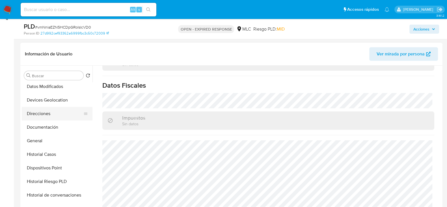
click at [40, 112] on button "Direcciones" at bounding box center [55, 114] width 66 height 14
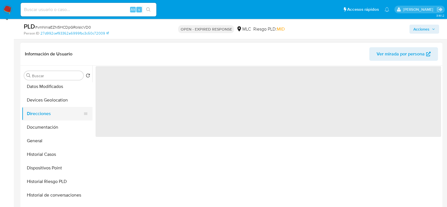
scroll to position [0, 0]
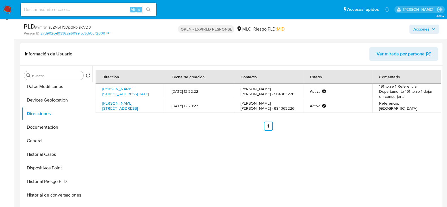
click at [135, 104] on link "Bruno Larraín 311, Salamanca, Coquimbo, , Chile 311" at bounding box center [119, 105] width 35 height 11
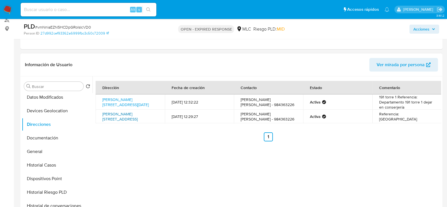
scroll to position [106, 0]
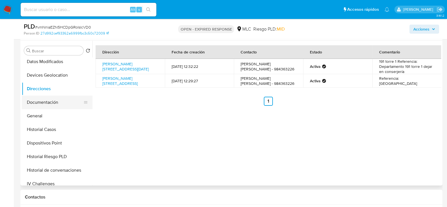
click at [54, 104] on button "Documentación" at bounding box center [55, 103] width 66 height 14
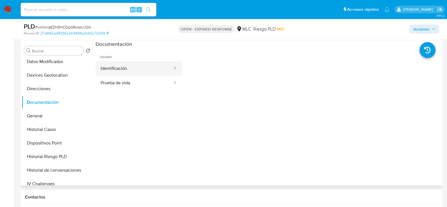
click at [154, 64] on button "Identificación" at bounding box center [134, 68] width 77 height 14
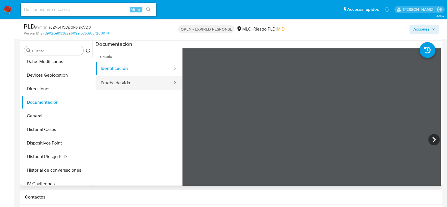
click at [144, 85] on button "Prueba de vida" at bounding box center [134, 83] width 77 height 14
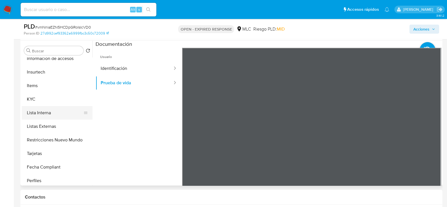
scroll to position [212, 0]
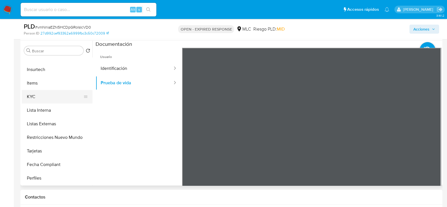
click at [38, 100] on button "KYC" at bounding box center [55, 97] width 66 height 14
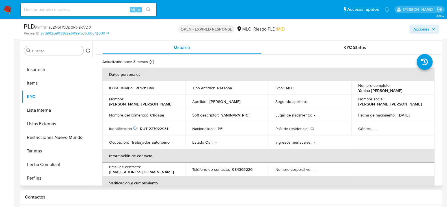
drag, startPoint x: 418, startPoint y: 93, endPoint x: 355, endPoint y: 92, distance: 63.1
click at [355, 92] on td "Nombre completo : Yanina Patricia Sedano Huaman" at bounding box center [392, 88] width 83 height 14
copy p "Yanina Patricia Sedano Huaman"
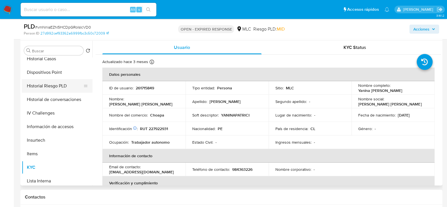
scroll to position [106, 0]
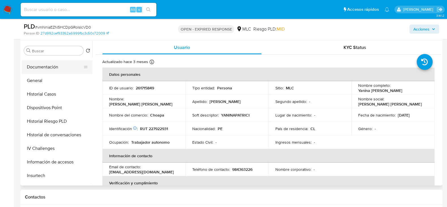
click at [49, 66] on button "Documentación" at bounding box center [55, 67] width 66 height 14
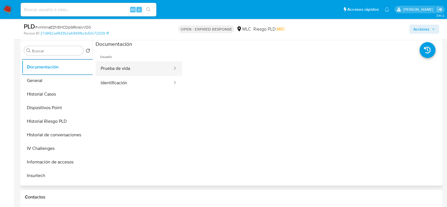
click at [152, 68] on button "Prueba de vida" at bounding box center [134, 68] width 77 height 14
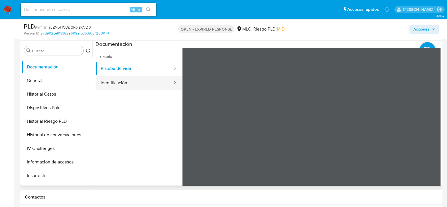
click at [125, 77] on button "Identificación" at bounding box center [134, 83] width 77 height 14
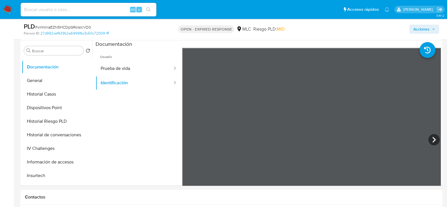
scroll to position [0, 0]
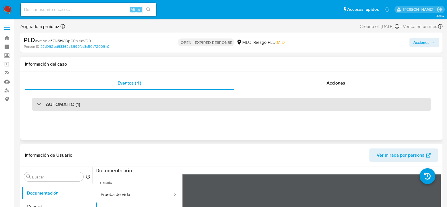
click at [96, 105] on div "AUTOMATIC (1)" at bounding box center [232, 104] width 400 height 13
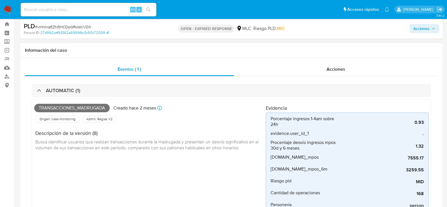
scroll to position [35, 0]
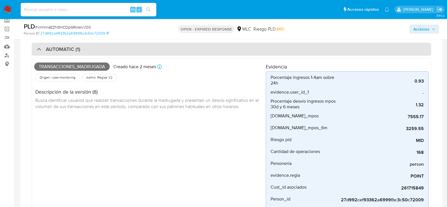
click at [119, 52] on div "AUTOMATIC (1)" at bounding box center [232, 49] width 400 height 13
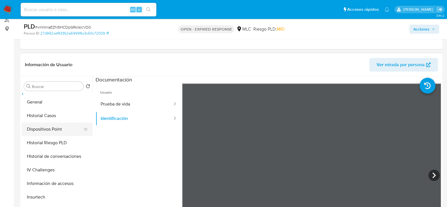
scroll to position [141, 0]
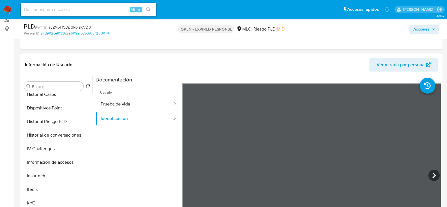
click at [54, 91] on div "Buscar Volver al orden por defecto Anticipos de dinero Archivos adjuntos Cruces…" at bounding box center [57, 149] width 71 height 144
click at [51, 97] on button "Historial Casos" at bounding box center [55, 95] width 66 height 14
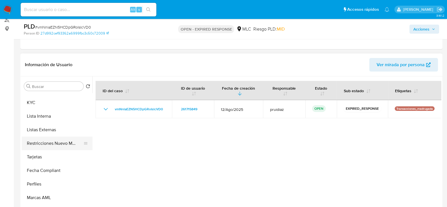
scroll to position [230, 0]
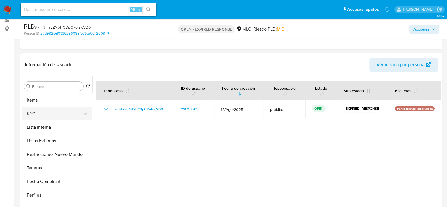
click at [40, 113] on button "KYC" at bounding box center [55, 114] width 66 height 14
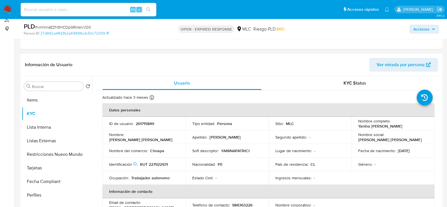
scroll to position [0, 0]
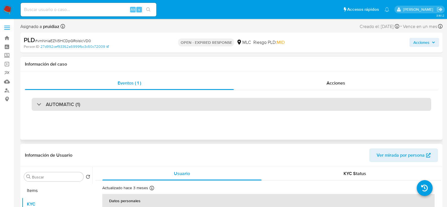
click at [61, 105] on h3 "AUTOMATIC (1)" at bounding box center [63, 104] width 34 height 6
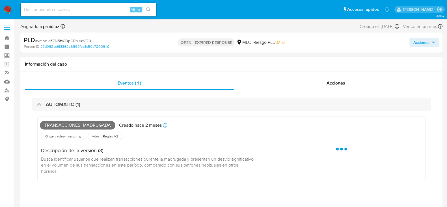
click at [59, 125] on span "Transacciones_madrugada" at bounding box center [77, 125] width 75 height 8
click at [59, 124] on span "Transacciones_madrugada" at bounding box center [77, 125] width 75 height 8
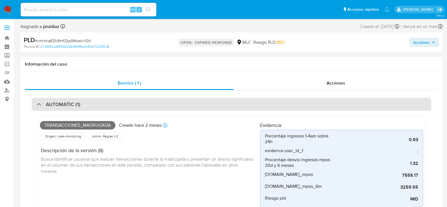
click at [63, 101] on h3 "AUTOMATIC (1)" at bounding box center [63, 104] width 34 height 6
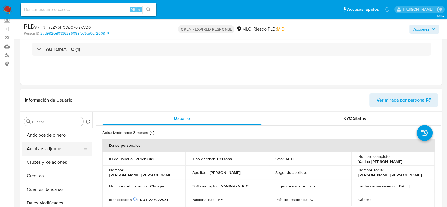
click at [39, 148] on button "Archivos adjuntos" at bounding box center [55, 149] width 66 height 14
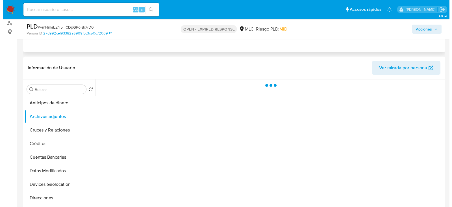
scroll to position [106, 0]
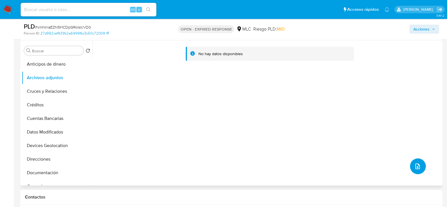
click at [416, 168] on icon "upload-file" at bounding box center [417, 166] width 7 height 7
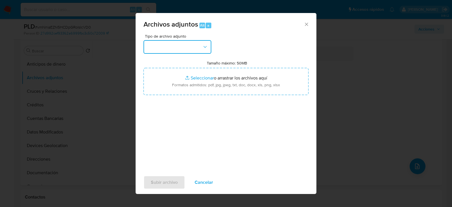
click at [191, 49] on button "button" at bounding box center [178, 47] width 68 height 14
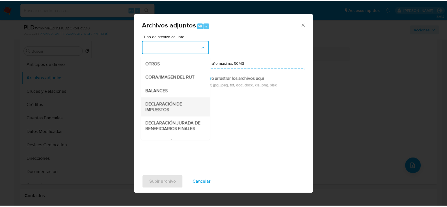
scroll to position [94, 0]
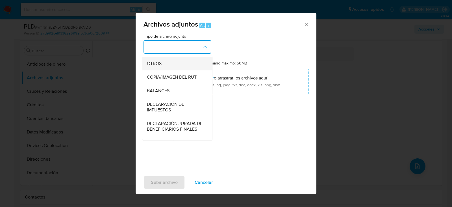
click at [157, 65] on div "OTROS" at bounding box center [176, 64] width 58 height 14
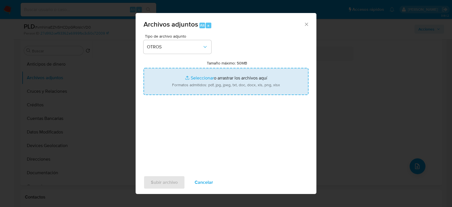
click at [204, 88] on input "Tamaño máximo: 50MB Seleccionar archivos" at bounding box center [226, 81] width 165 height 27
type input "C:\fakepath\261715849 - 06_10_2025.xlsx"
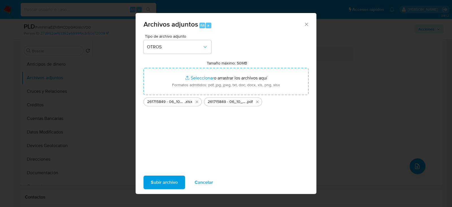
click at [162, 182] on span "Subir archivo" at bounding box center [164, 182] width 27 height 12
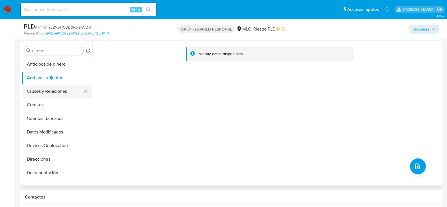
click at [47, 90] on button "Cruces y Relaciones" at bounding box center [55, 92] width 66 height 14
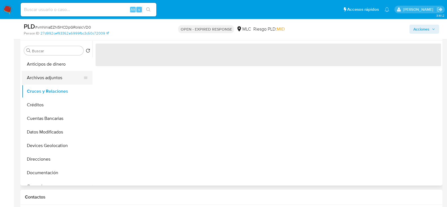
click at [47, 78] on button "Archivos adjuntos" at bounding box center [55, 78] width 66 height 14
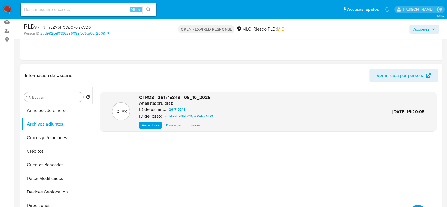
scroll to position [70, 0]
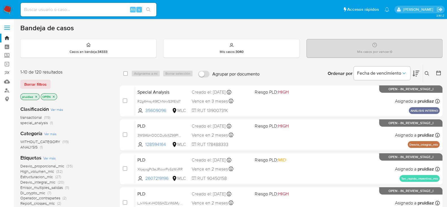
click at [8, 9] on img at bounding box center [8, 10] width 10 height 10
click at [418, 73] on icon at bounding box center [416, 73] width 7 height 7
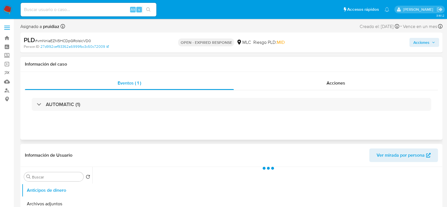
select select "10"
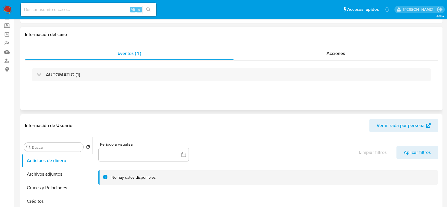
scroll to position [70, 0]
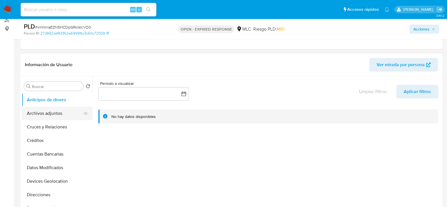
click at [56, 115] on button "Archivos adjuntos" at bounding box center [55, 114] width 66 height 14
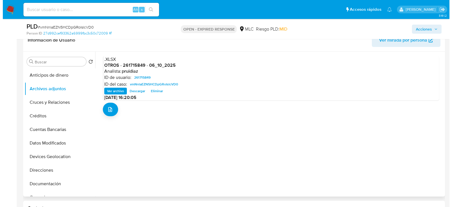
scroll to position [106, 0]
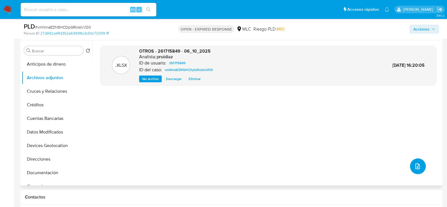
click at [420, 167] on button "upload-file" at bounding box center [418, 166] width 16 height 16
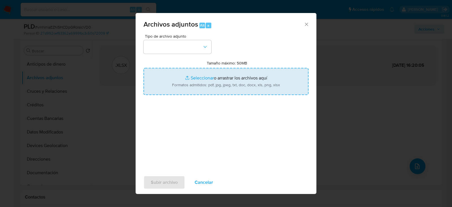
click at [190, 71] on input "Tamaño máximo: 50MB Seleccionar archivos" at bounding box center [226, 81] width 165 height 27
type input "C:\fakepath\261715849 - 06_10_2025.pdf"
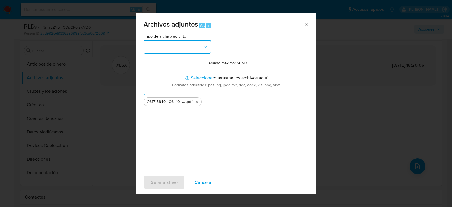
click at [190, 50] on button "button" at bounding box center [178, 47] width 68 height 14
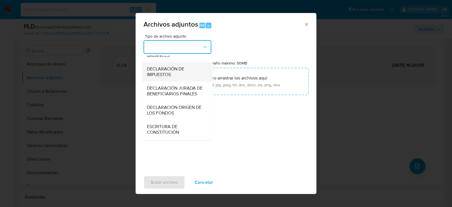
scroll to position [94, 0]
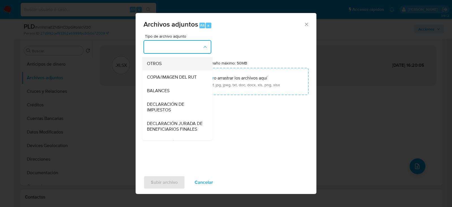
click at [160, 66] on span "OTROS" at bounding box center [154, 64] width 15 height 6
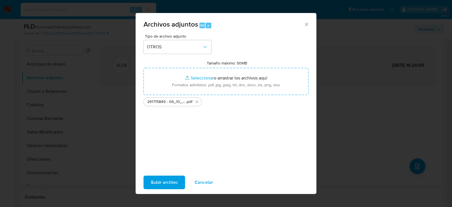
click at [168, 181] on span "Subir archivo" at bounding box center [164, 182] width 27 height 12
click at [170, 182] on span "Subir archivo" at bounding box center [164, 182] width 27 height 12
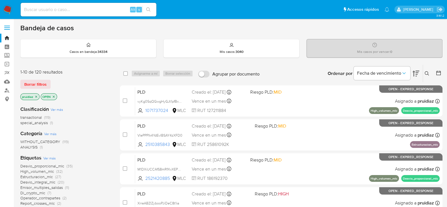
click at [5, 12] on img at bounding box center [8, 10] width 10 height 10
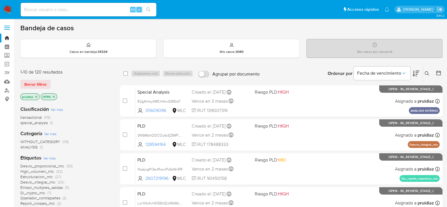
click at [415, 74] on icon at bounding box center [416, 74] width 7 height 6
